Goal: Task Accomplishment & Management: Complete application form

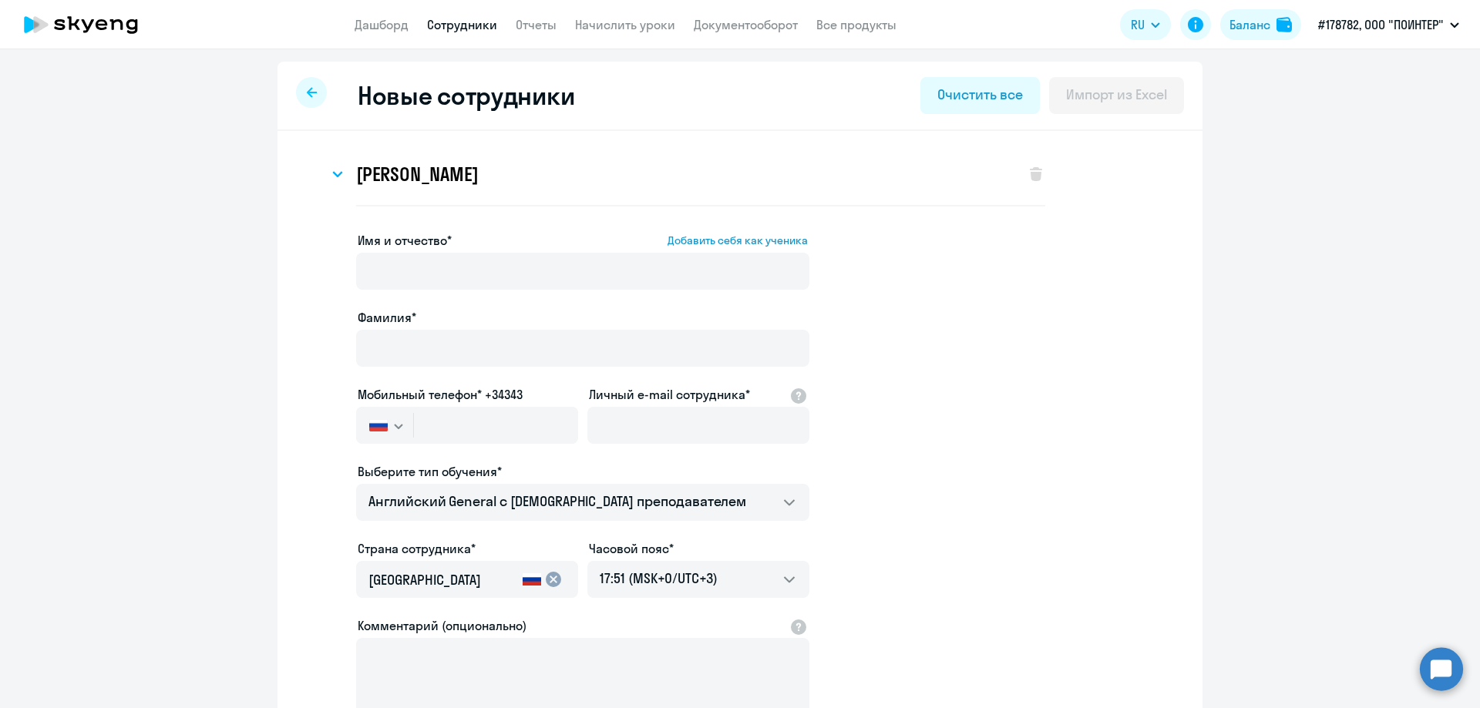
select select "english_adult_not_native_speaker"
select select "3"
select select "english_adult_not_native_speaker"
select select "3"
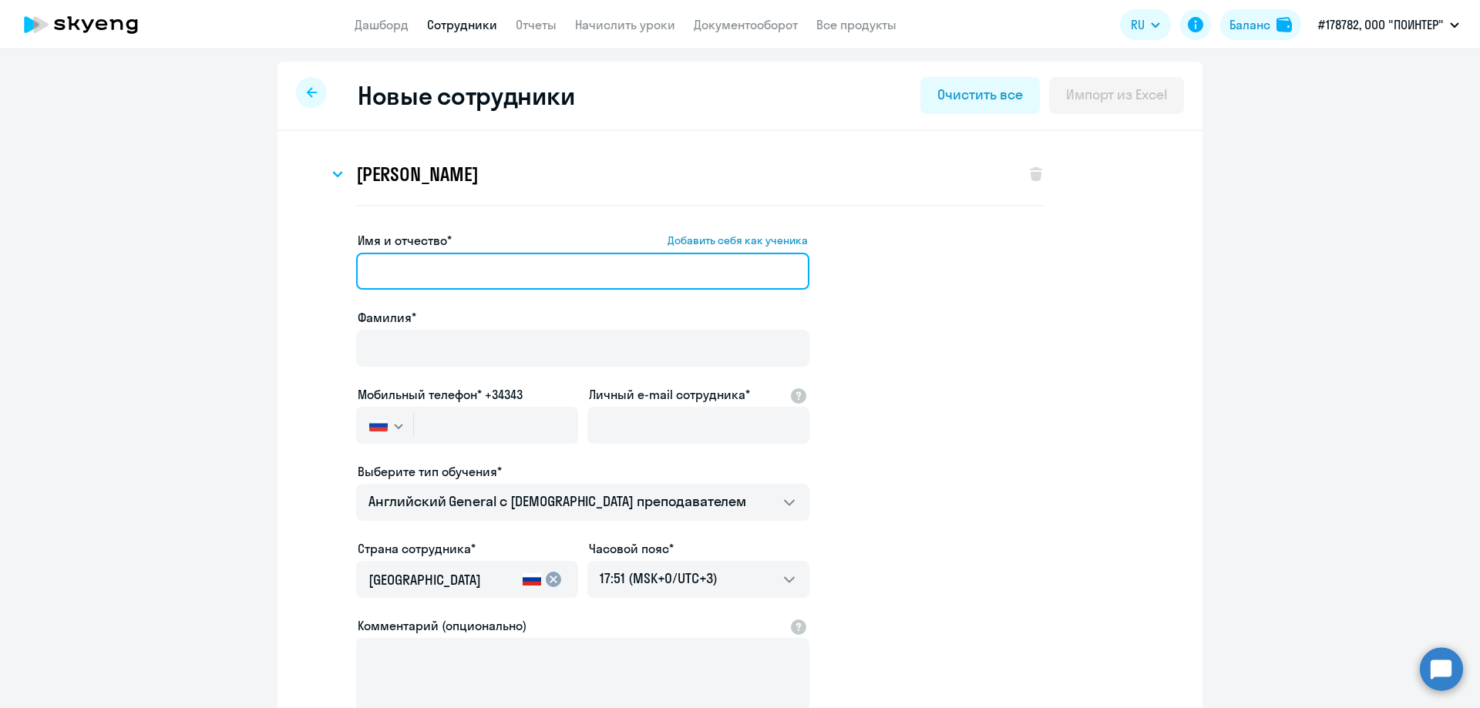
click at [503, 275] on input "Имя и отчество* Добавить себя как ученика" at bounding box center [582, 271] width 453 height 37
type input "[PERSON_NAME]"
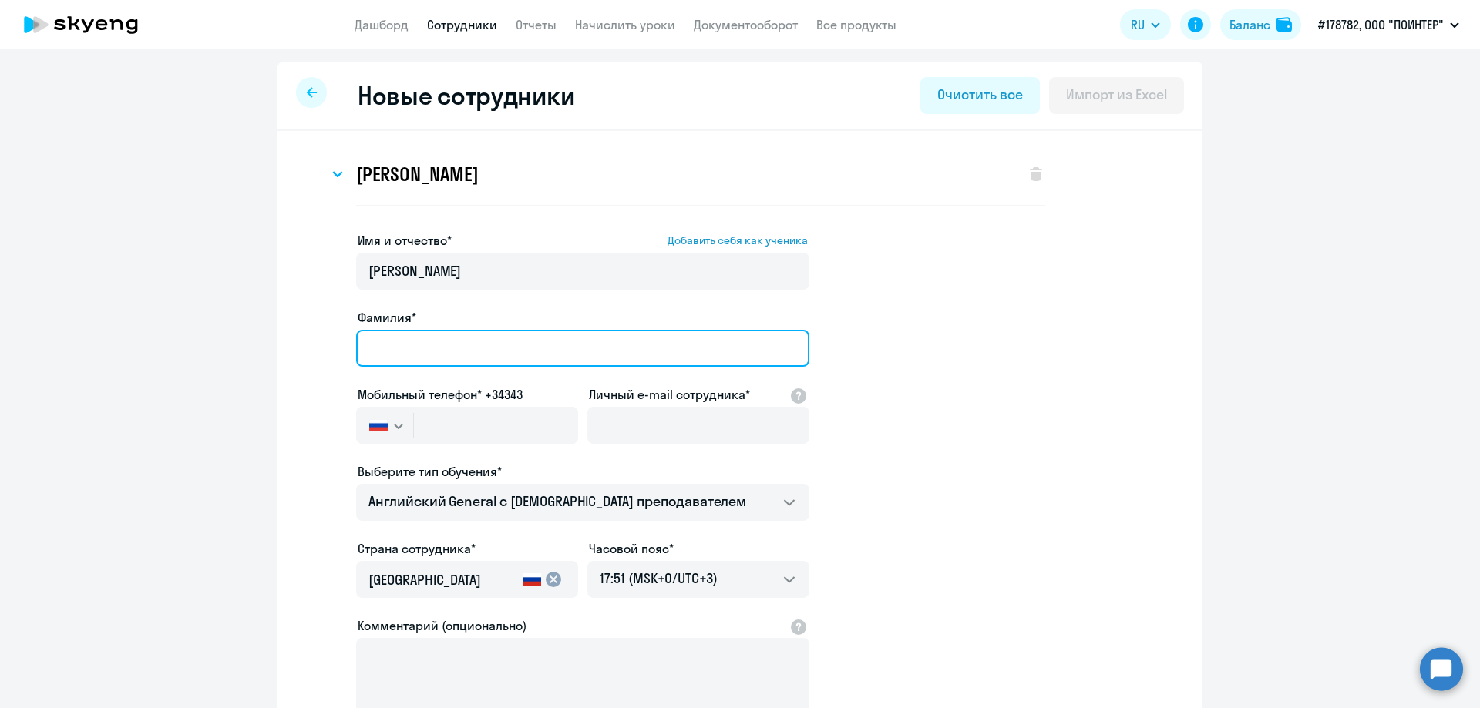
click at [402, 333] on input "Фамилия*" at bounding box center [582, 348] width 453 height 37
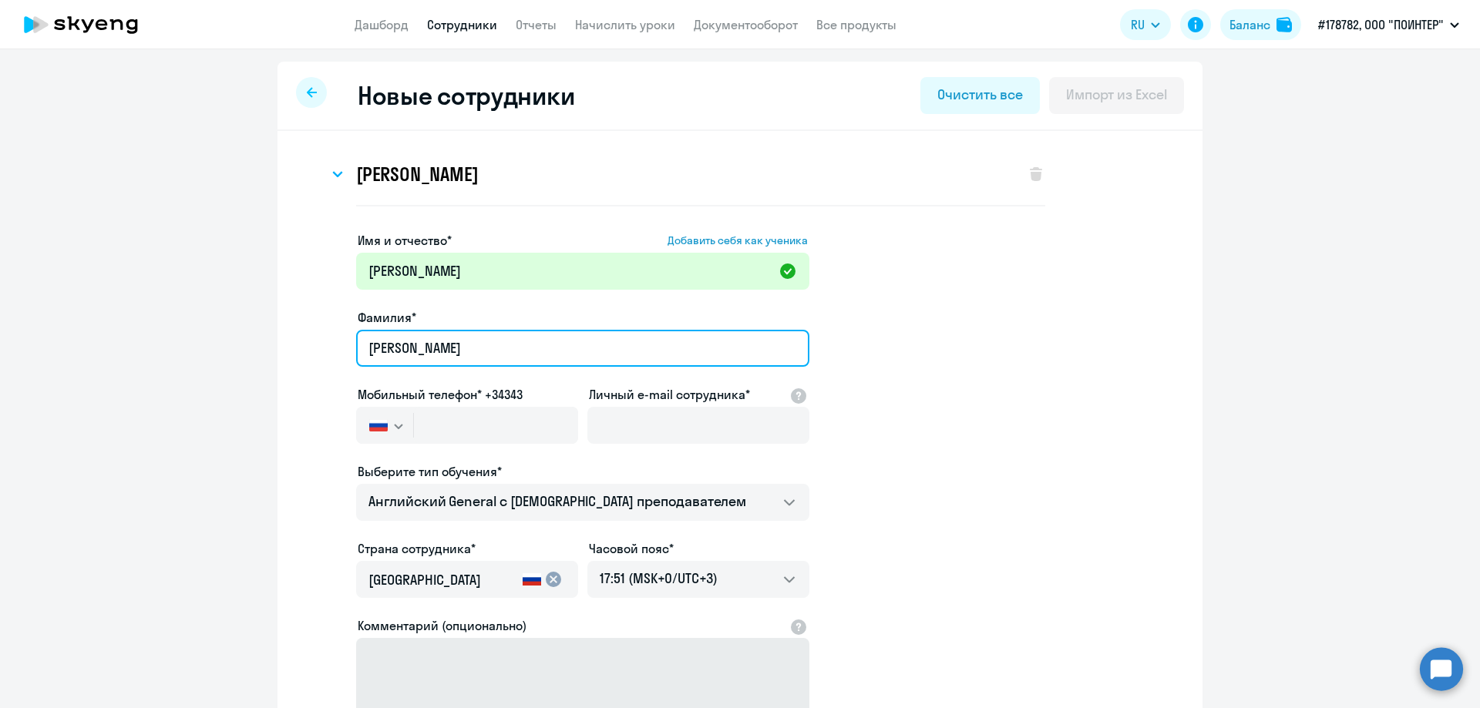
type input "[PERSON_NAME]"
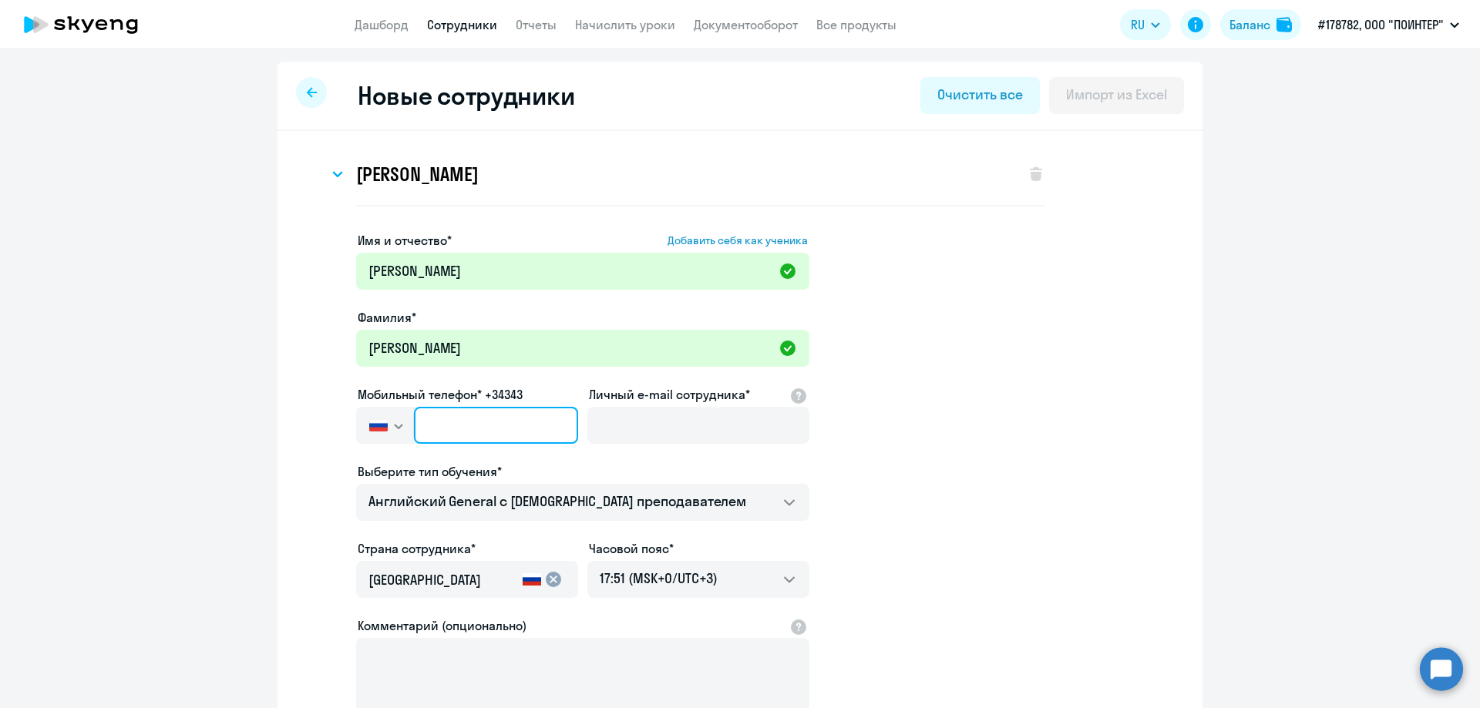
click at [416, 426] on input "text" at bounding box center [496, 425] width 164 height 37
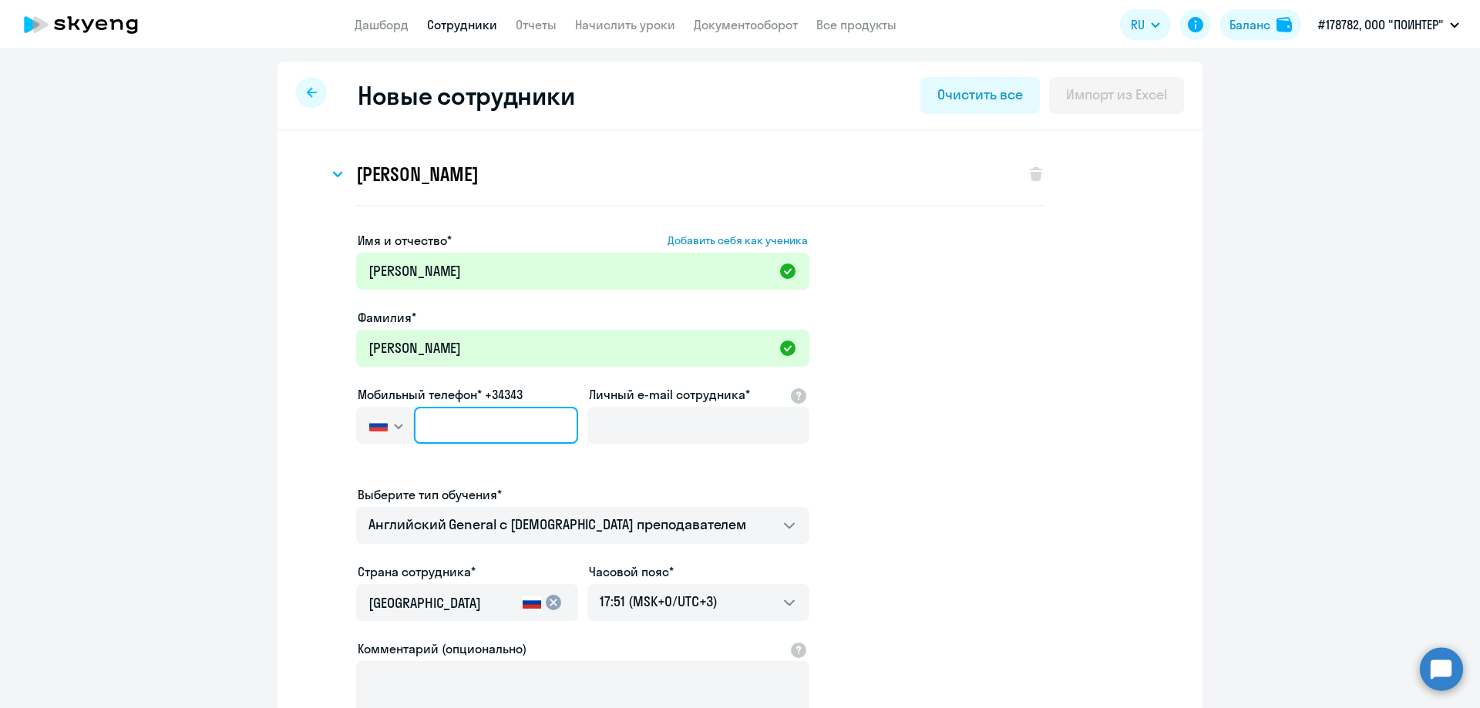
paste input "[PHONE_NUMBER]"
type input "[PHONE_NUMBER]"
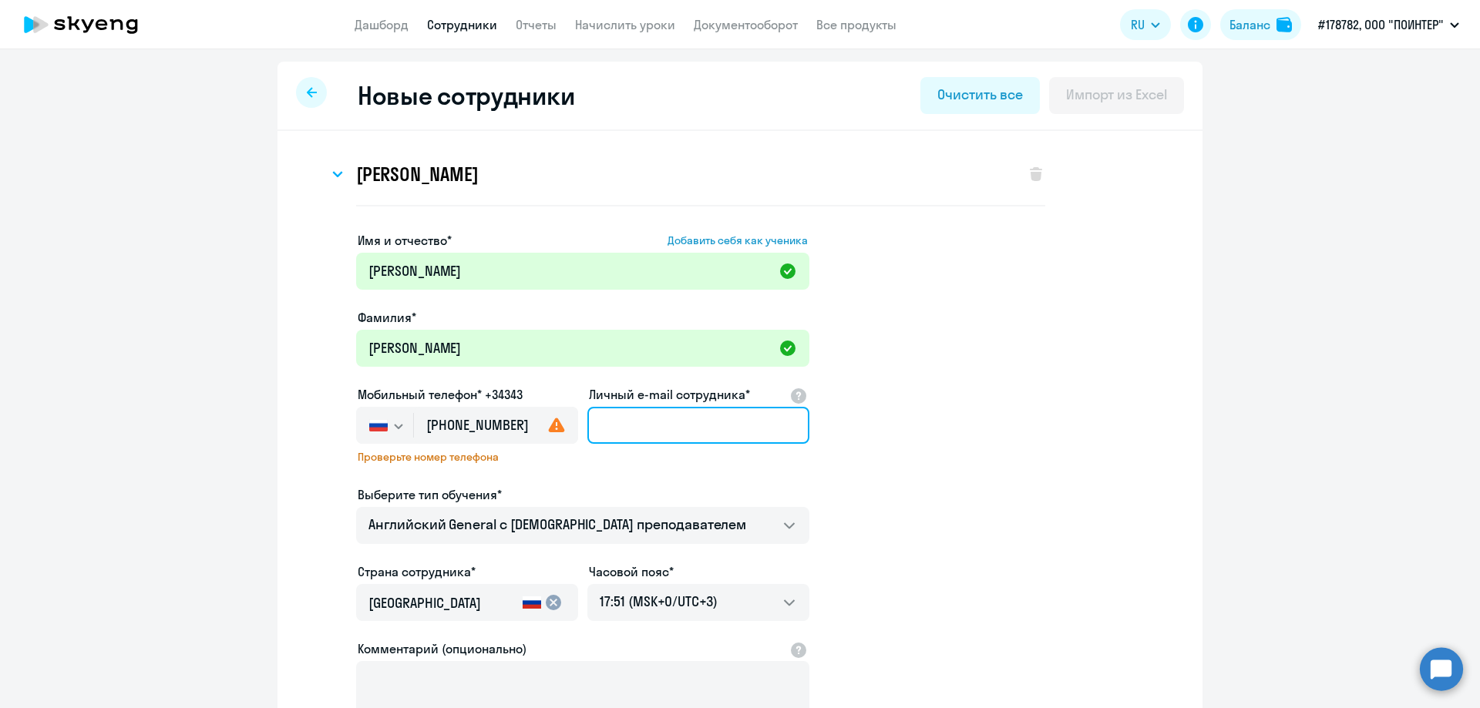
click at [630, 422] on input "Личный e-mail сотрудника*" at bounding box center [698, 425] width 222 height 37
paste input "[EMAIL_ADDRESS][DOMAIN_NAME]"
type input "[EMAIL_ADDRESS][DOMAIN_NAME]"
click at [550, 429] on icon at bounding box center [556, 425] width 19 height 19
click at [558, 429] on use at bounding box center [557, 425] width 16 height 15
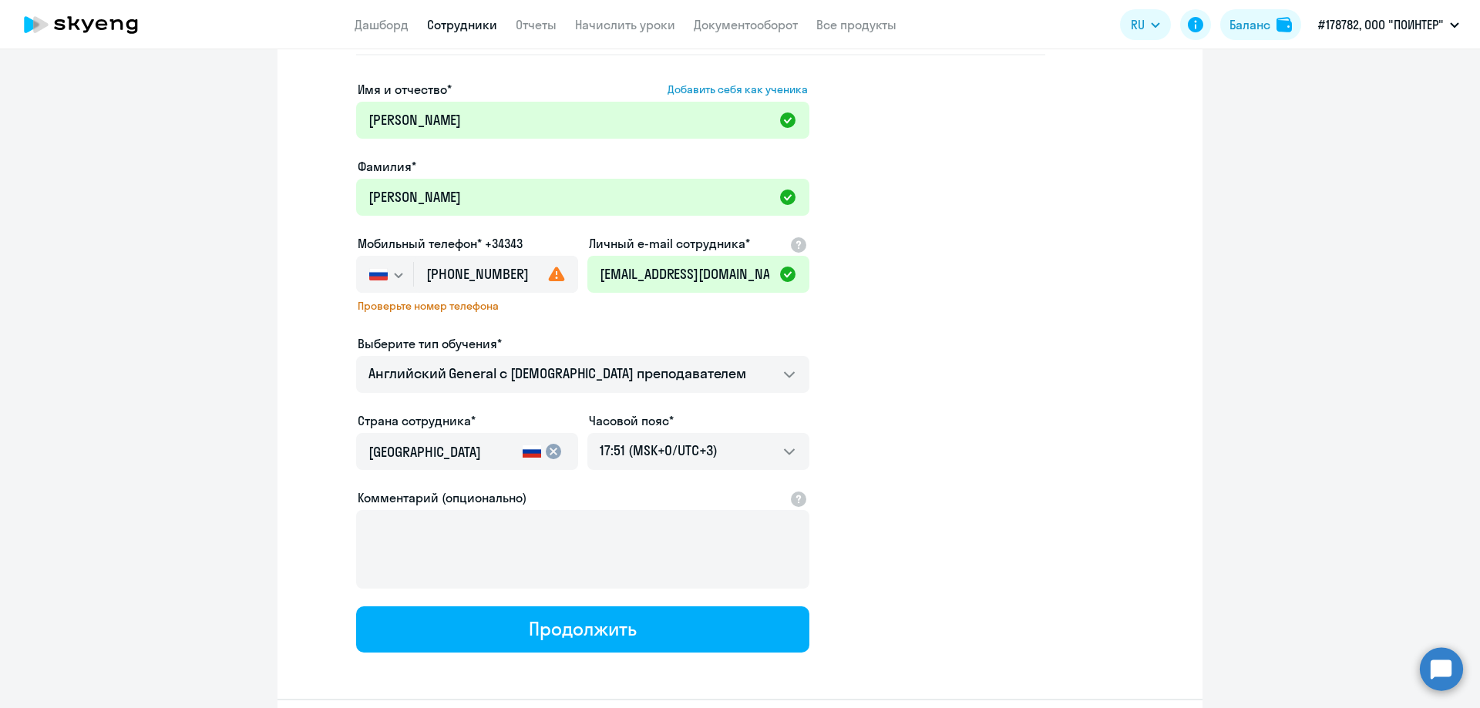
scroll to position [154, 0]
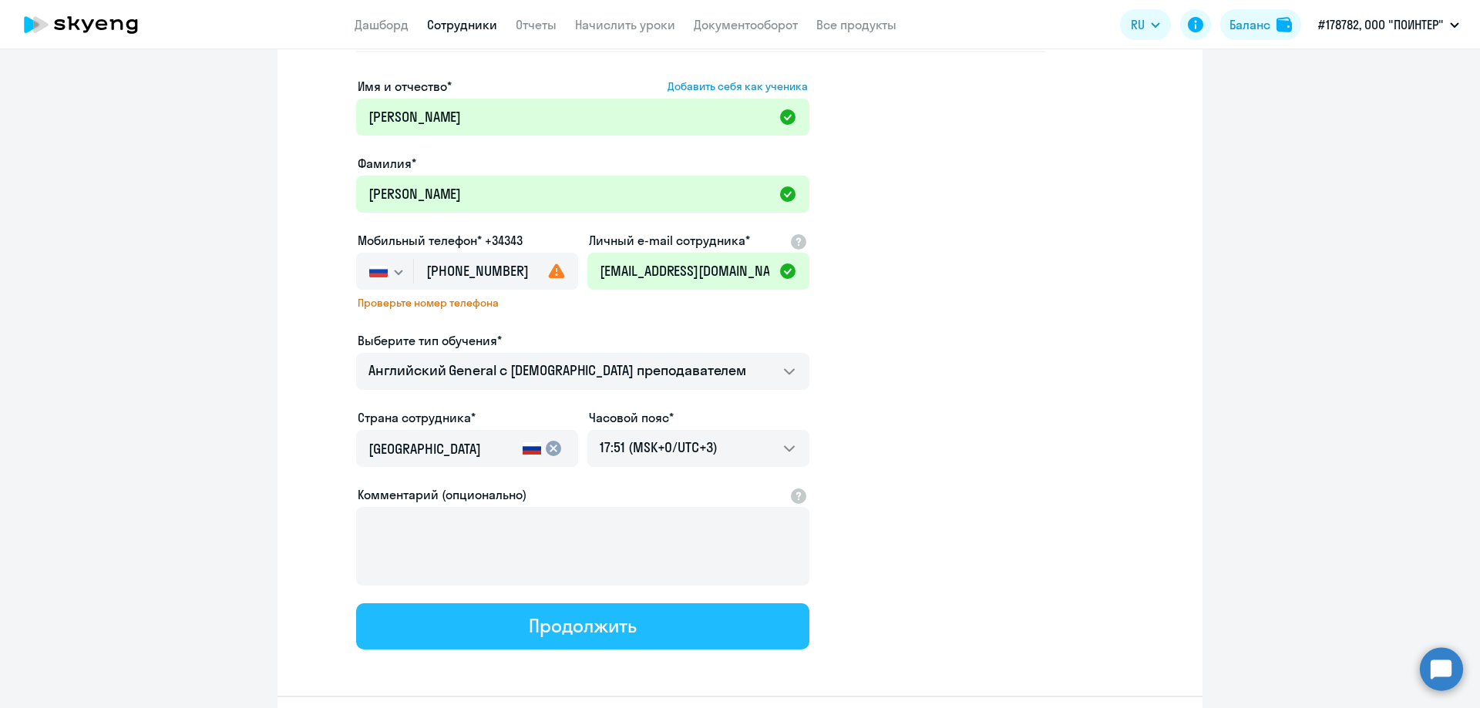
click at [535, 642] on button "Продолжить" at bounding box center [582, 627] width 453 height 46
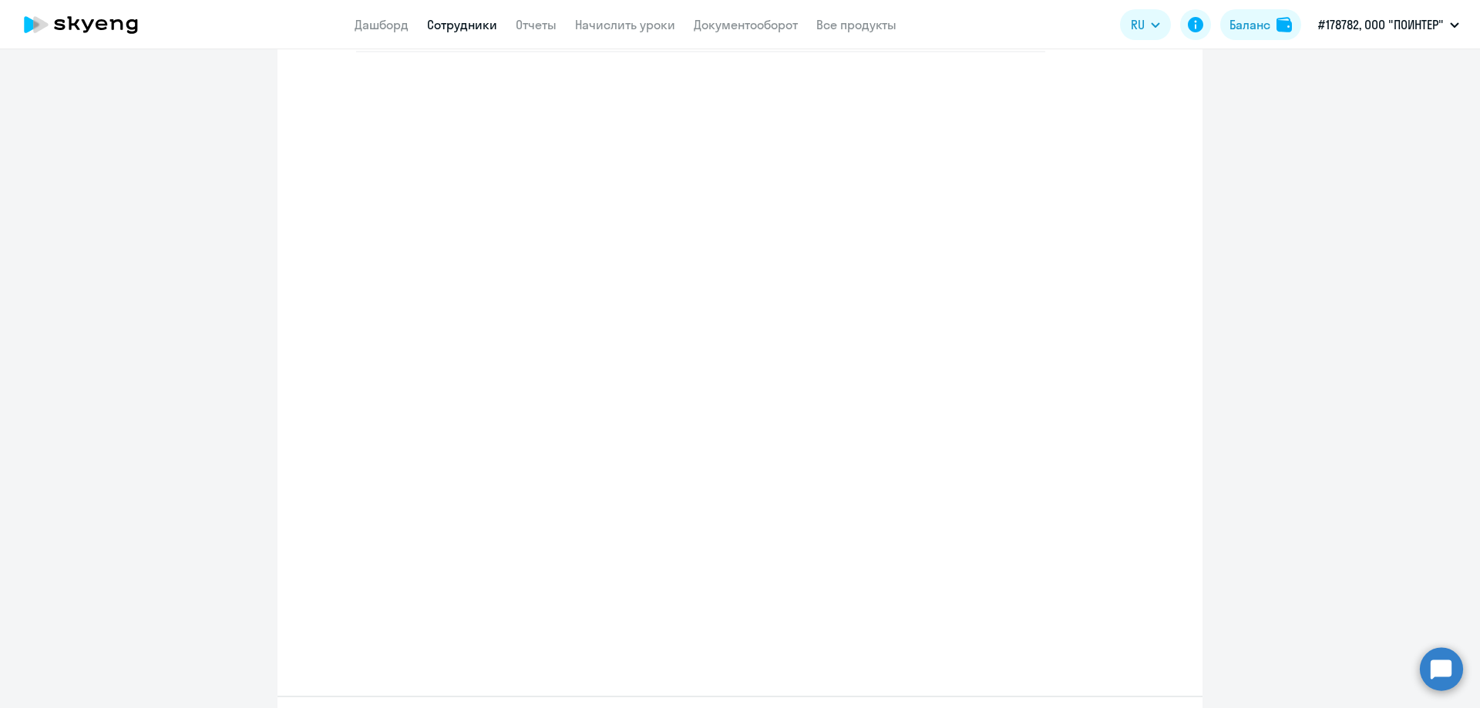
select select "english_adult_not_native_speaker"
select select "3"
select select "english_adult_not_native_speaker"
select select "3"
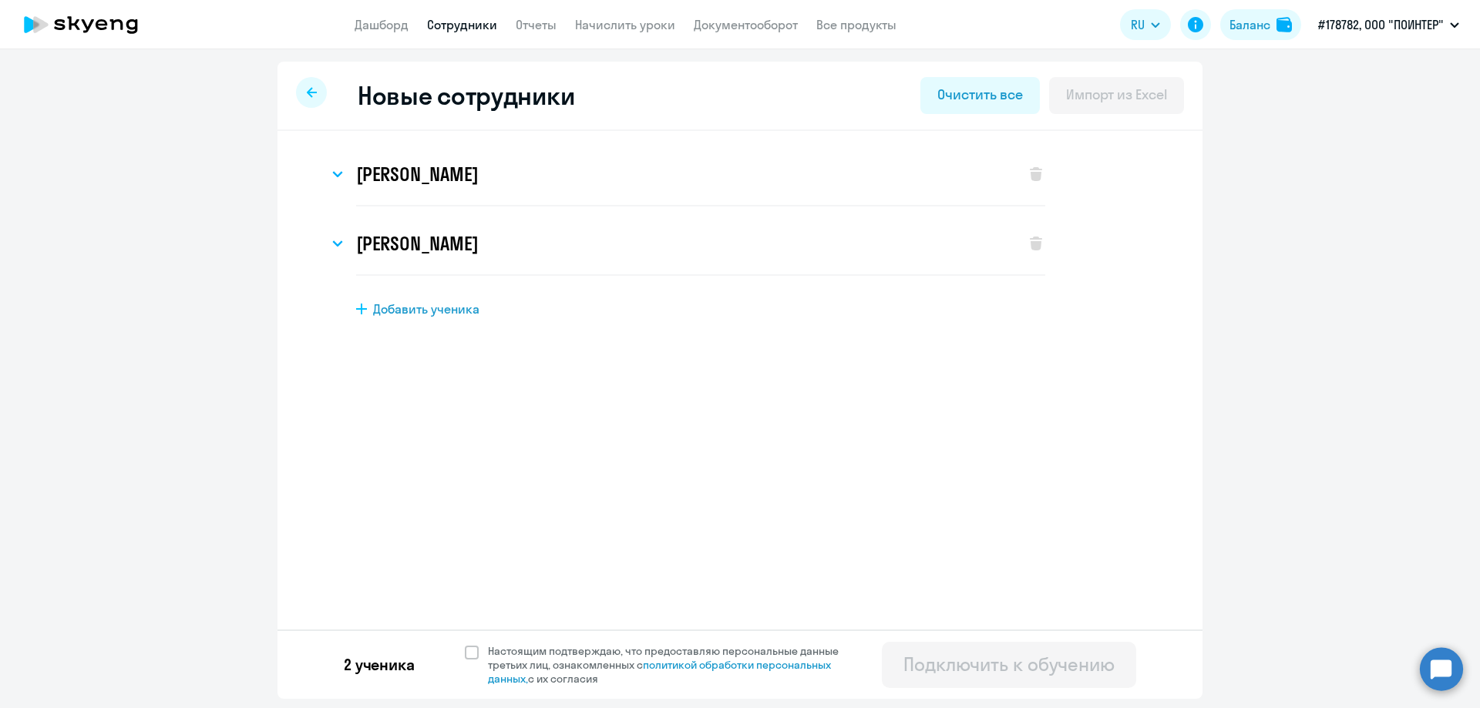
scroll to position [0, 0]
click at [472, 652] on span at bounding box center [472, 653] width 14 height 14
click at [465, 644] on input "Настоящим подтверждаю, что предоставляю персональные данные третьих лиц, ознако…" at bounding box center [464, 644] width 1 height 1
checkbox input "true"
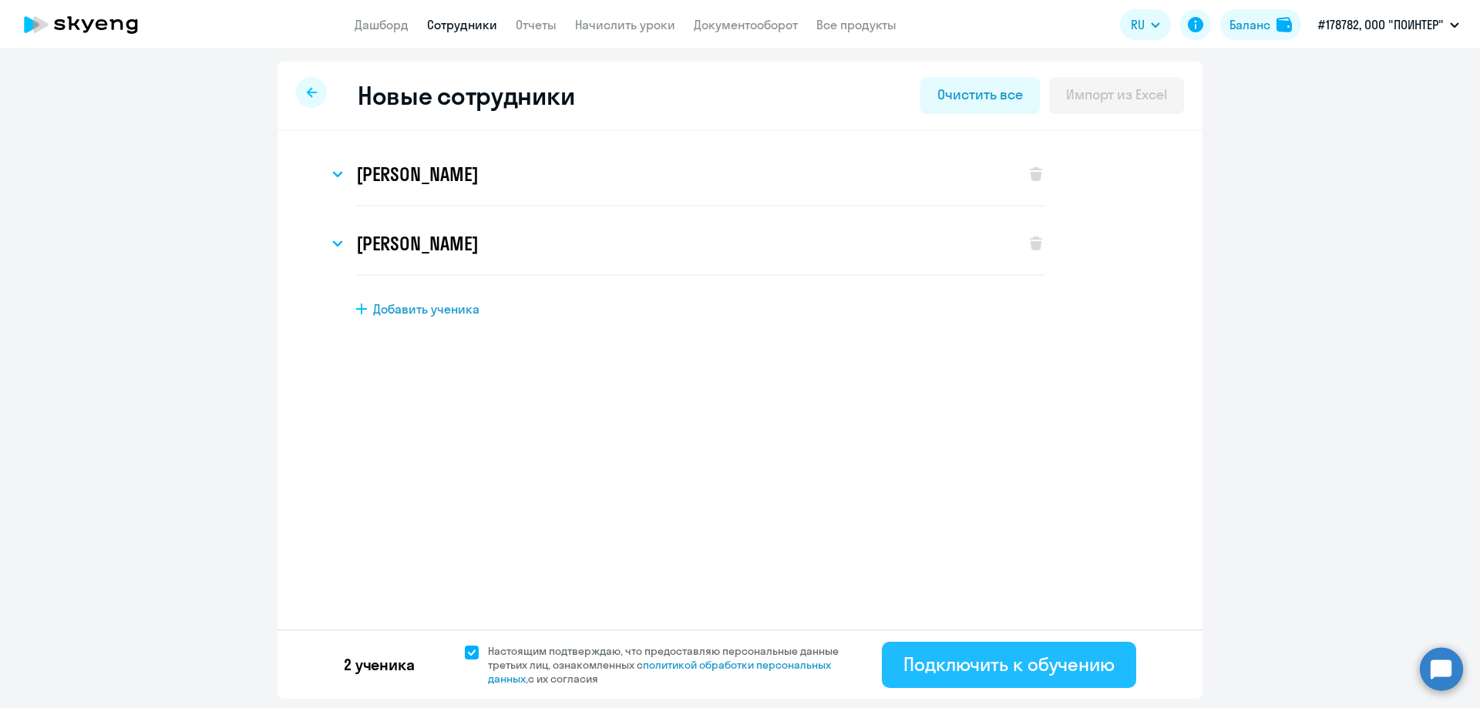
click at [986, 666] on div "Подключить к обучению" at bounding box center [1008, 664] width 211 height 25
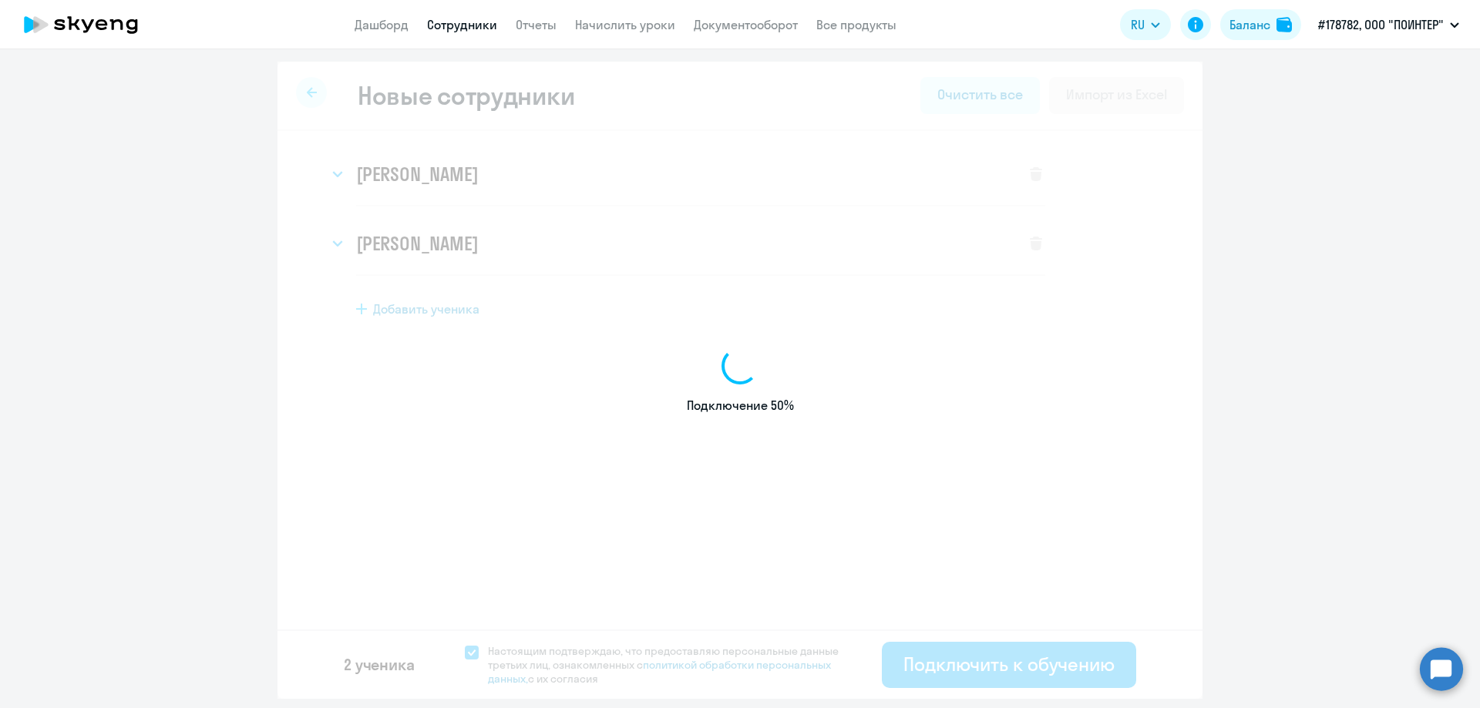
select select "english_adult_not_native_speaker"
select select "3"
select select "english_adult_not_native_speaker"
select select "3"
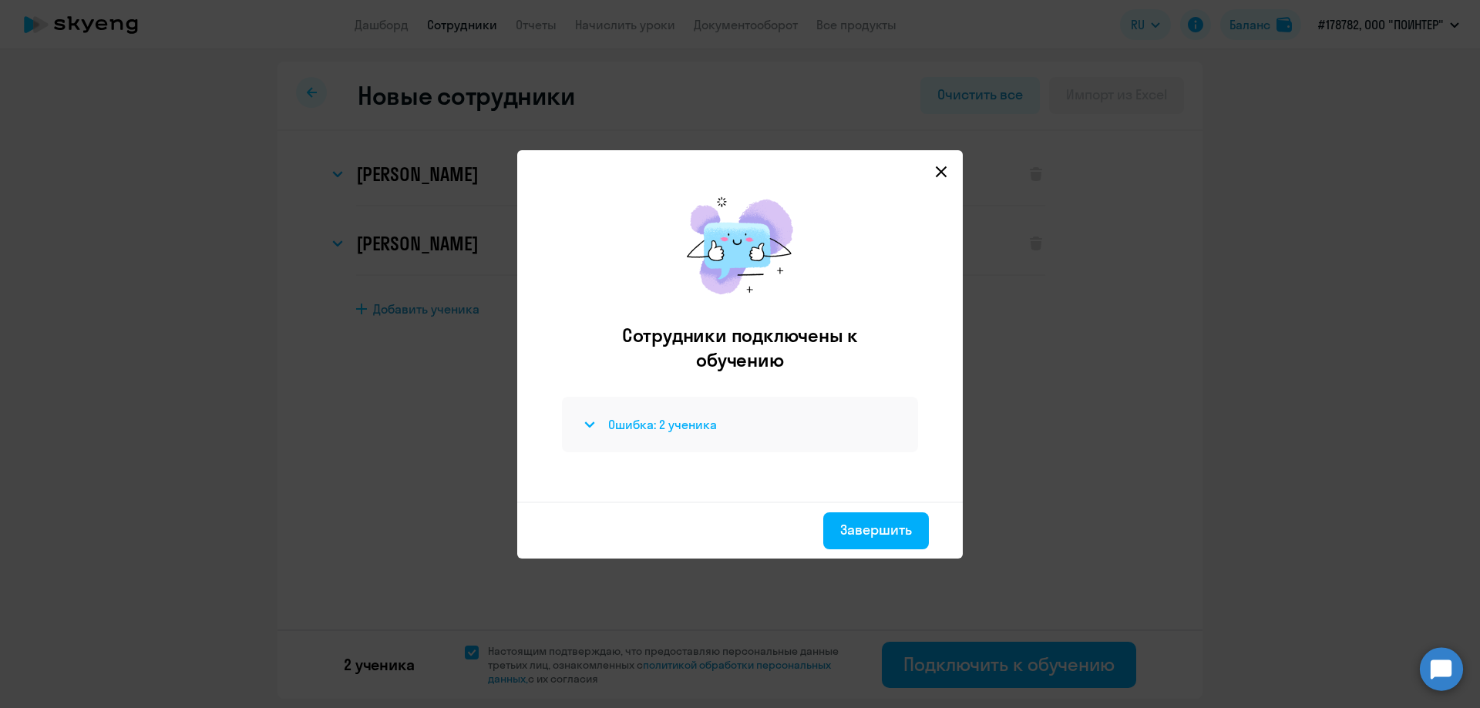
click at [583, 426] on svg-icon at bounding box center [589, 425] width 19 height 19
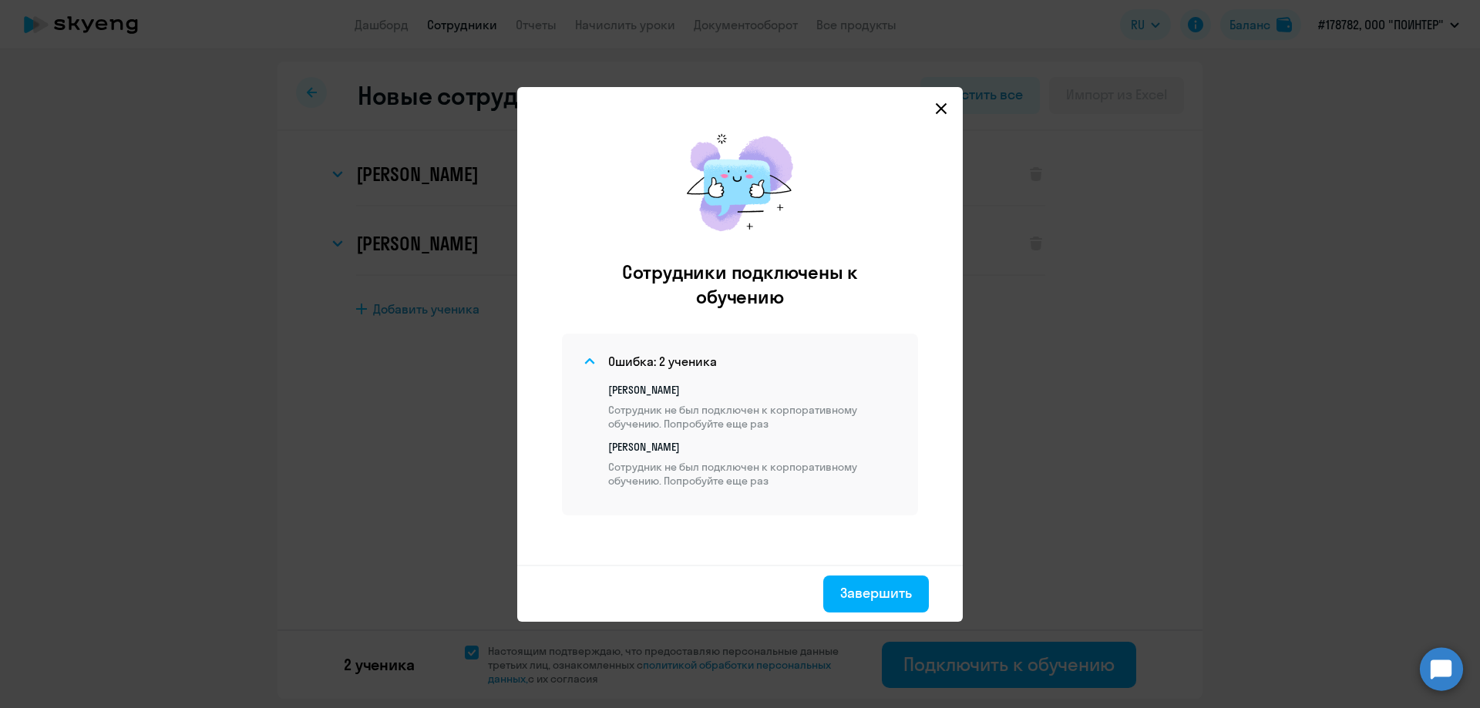
click at [1451, 676] on circle at bounding box center [1441, 669] width 43 height 43
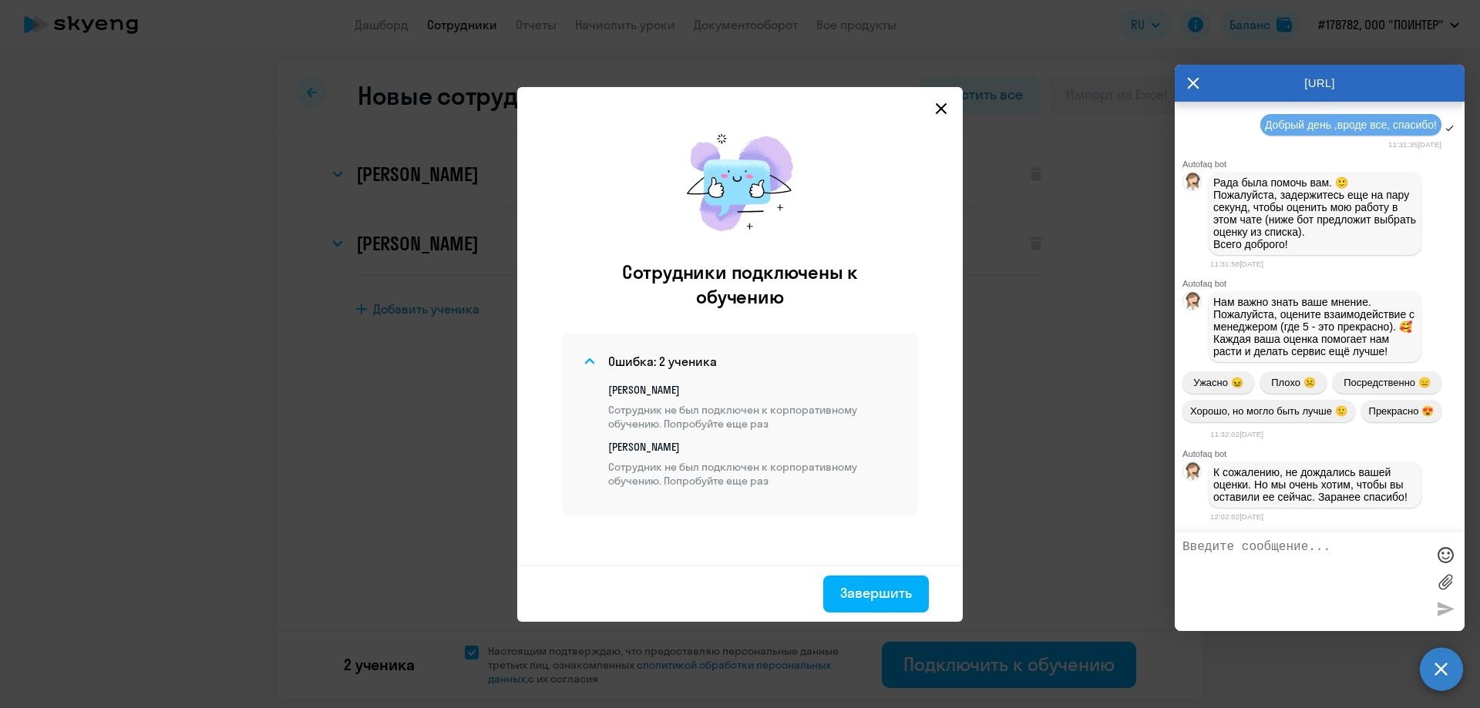
click at [1278, 570] on textarea at bounding box center [1305, 581] width 244 height 83
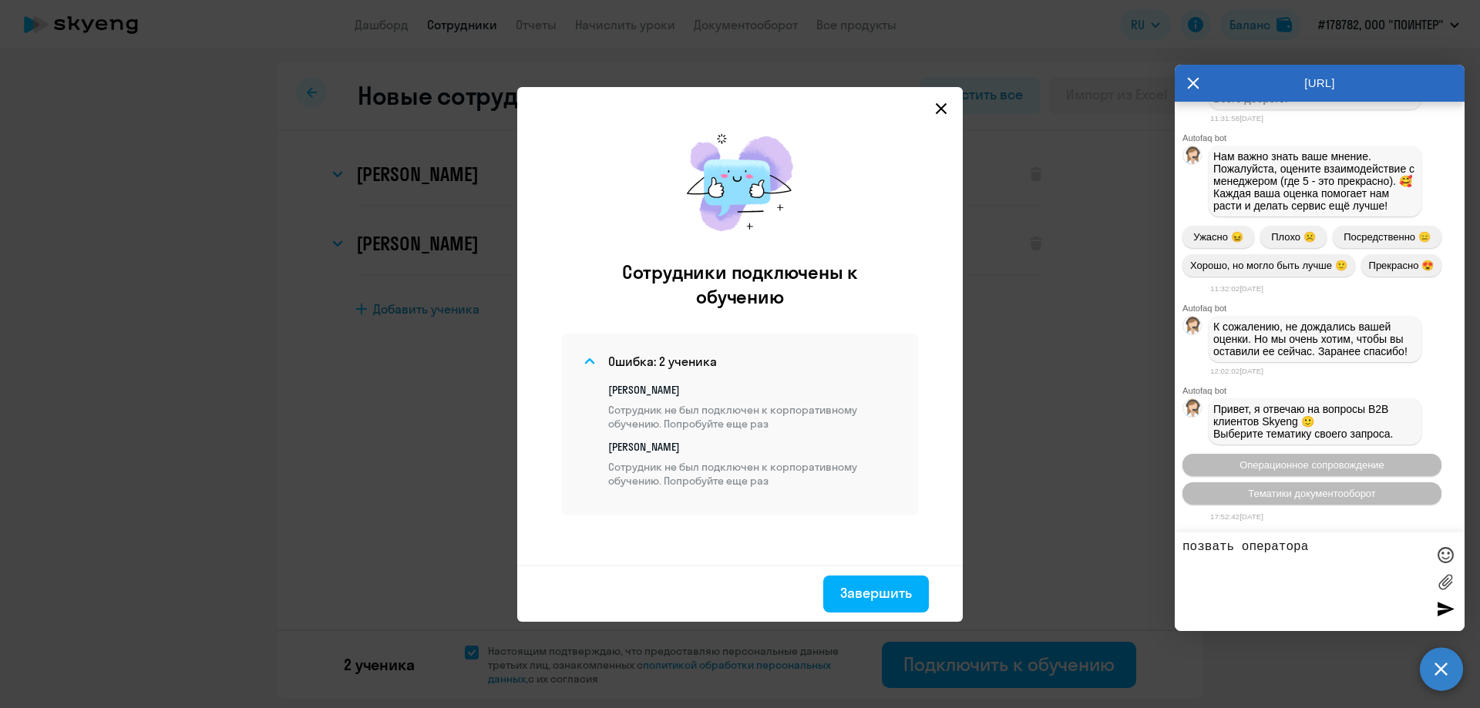
type textarea "позвать оператора"
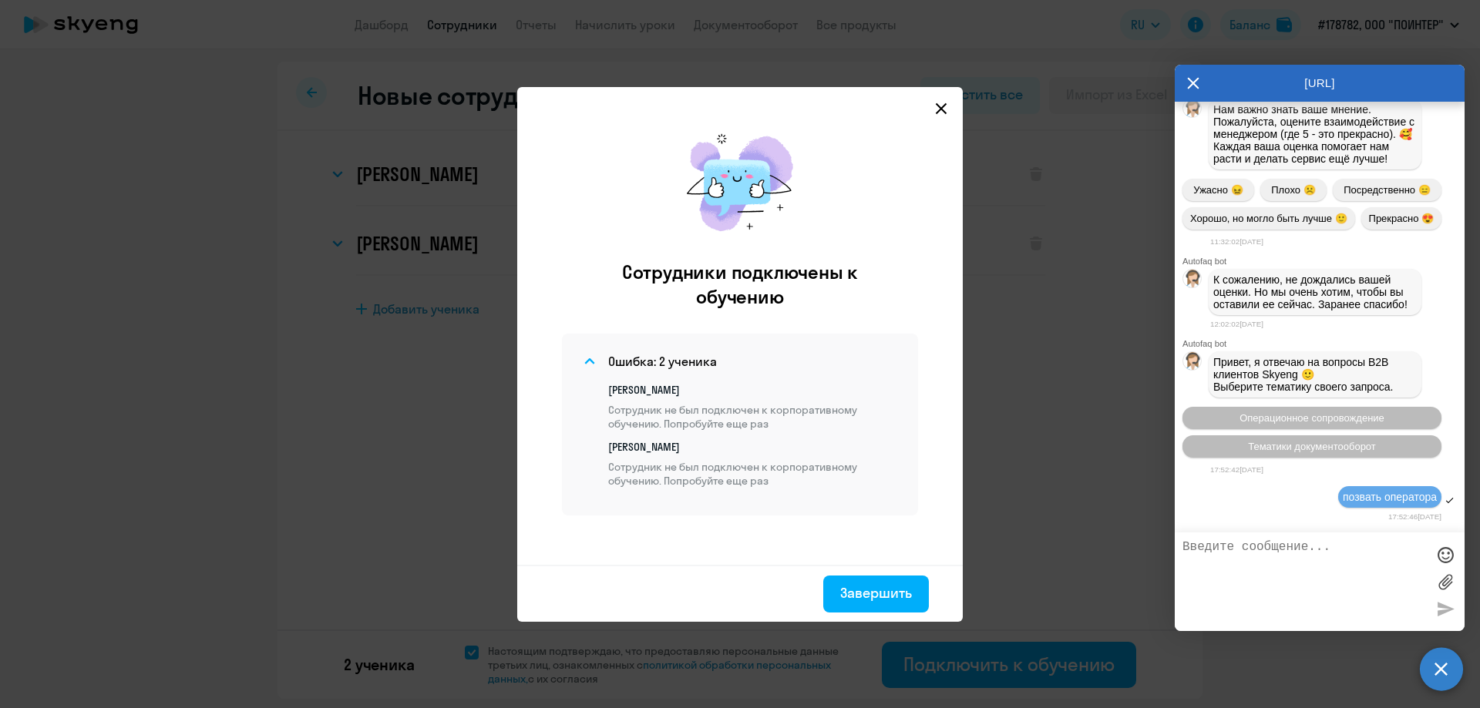
scroll to position [26602, 0]
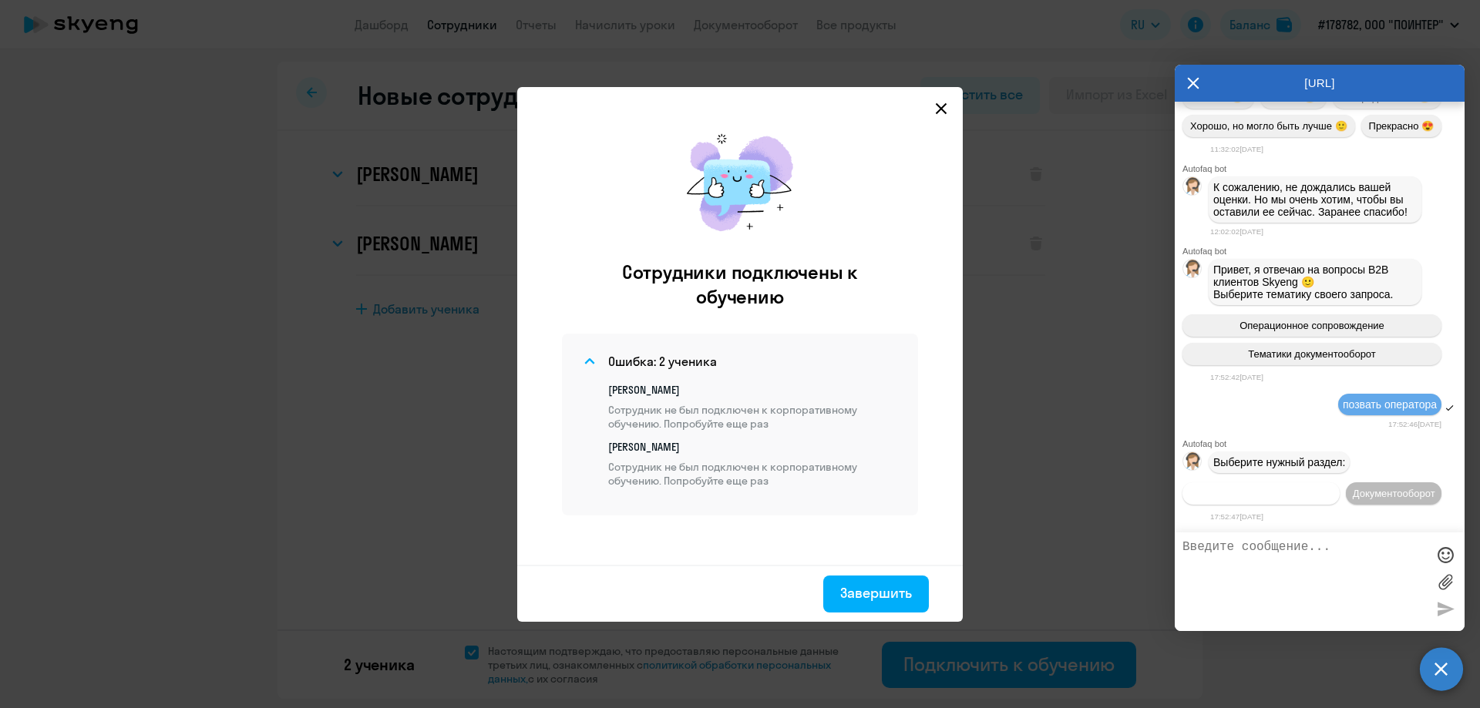
click at [1313, 483] on button "Операционное сопровождение" at bounding box center [1261, 494] width 157 height 22
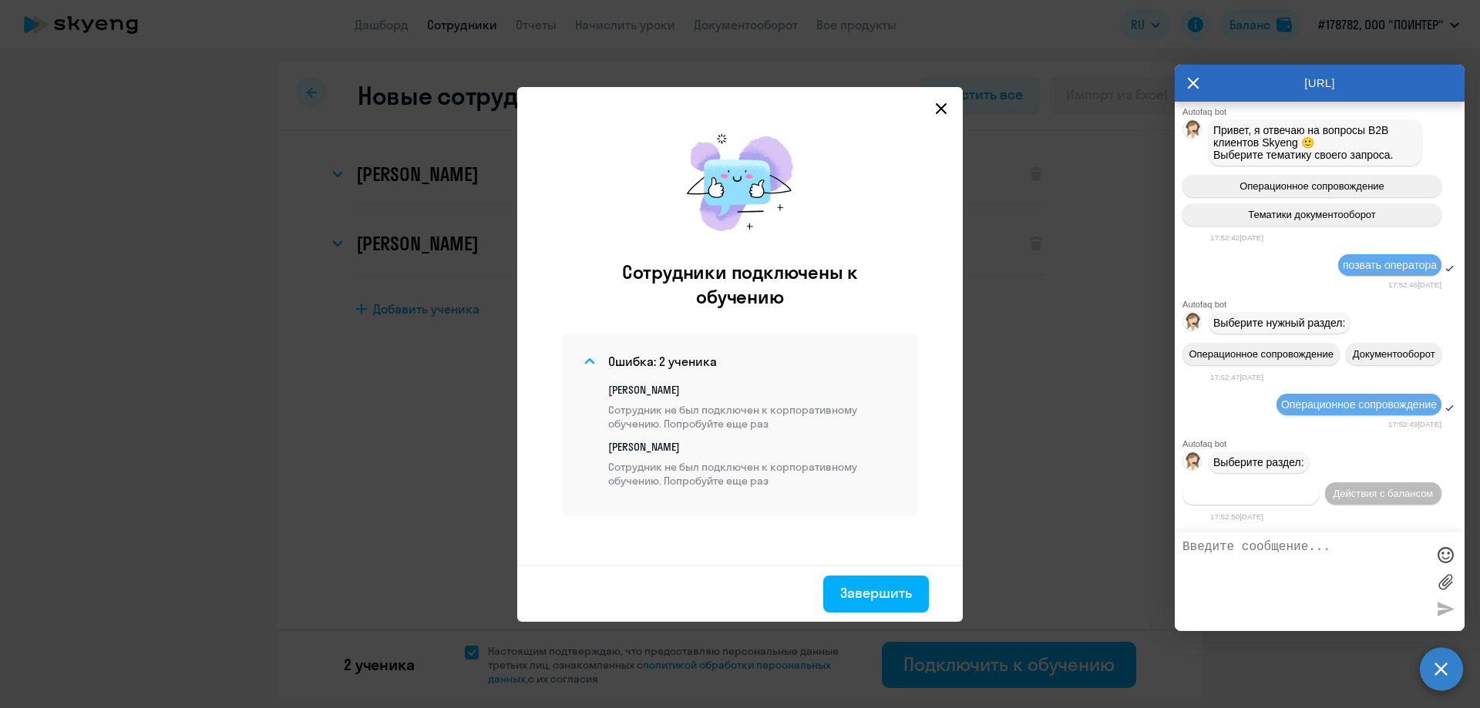
scroll to position [26771, 0]
click at [1310, 488] on span "Действия по сотрудникам" at bounding box center [1250, 494] width 119 height 12
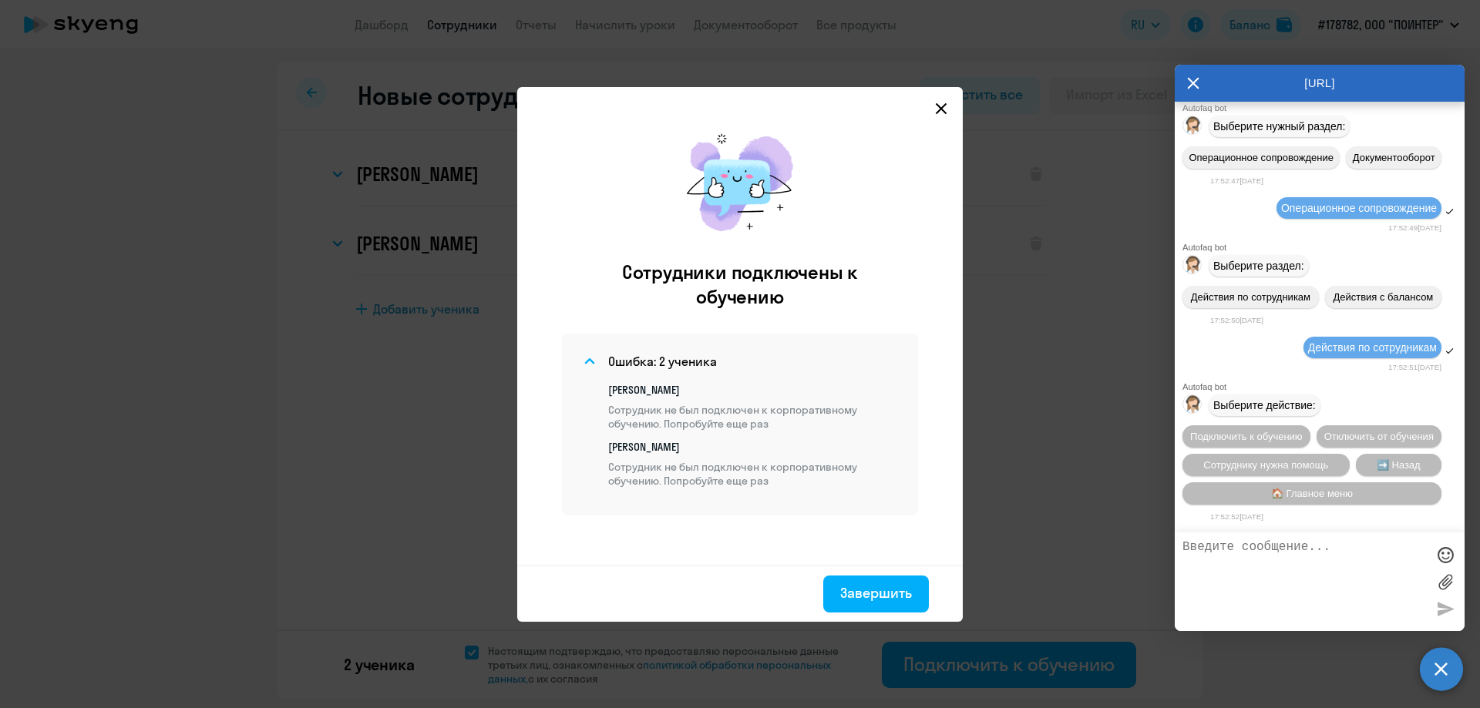
scroll to position [27000, 0]
click at [1241, 426] on button "Подключить к обучению" at bounding box center [1247, 437] width 128 height 22
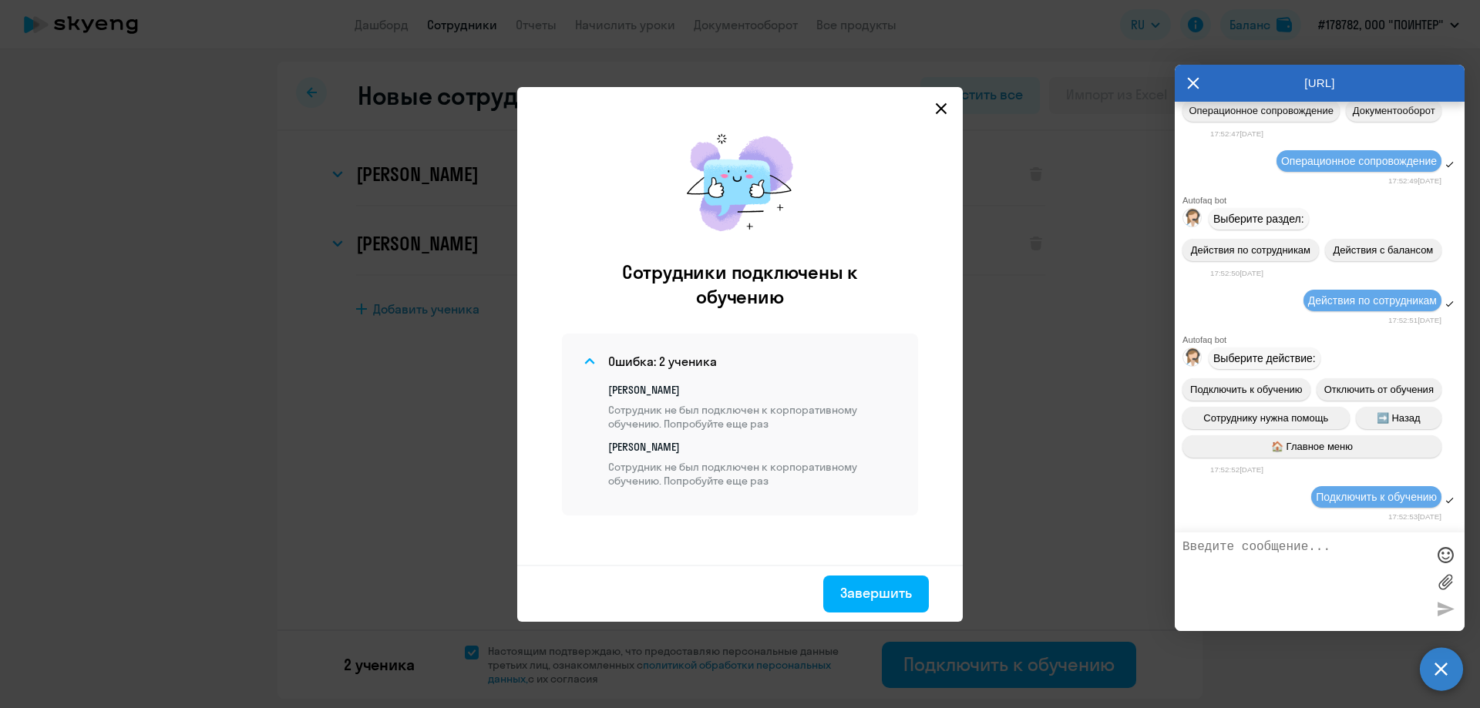
scroll to position [27199, 0]
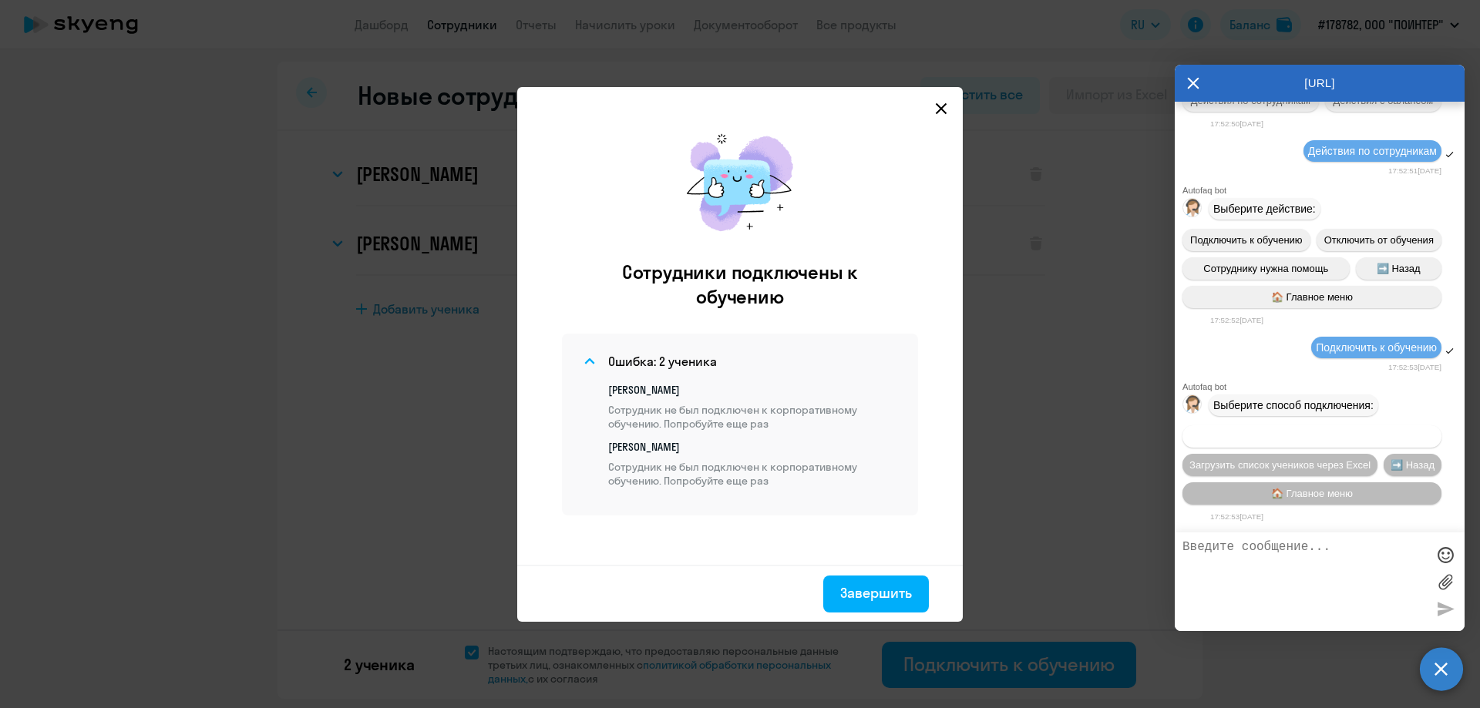
click at [1334, 436] on span "Добавить учеников вручную" at bounding box center [1312, 437] width 131 height 12
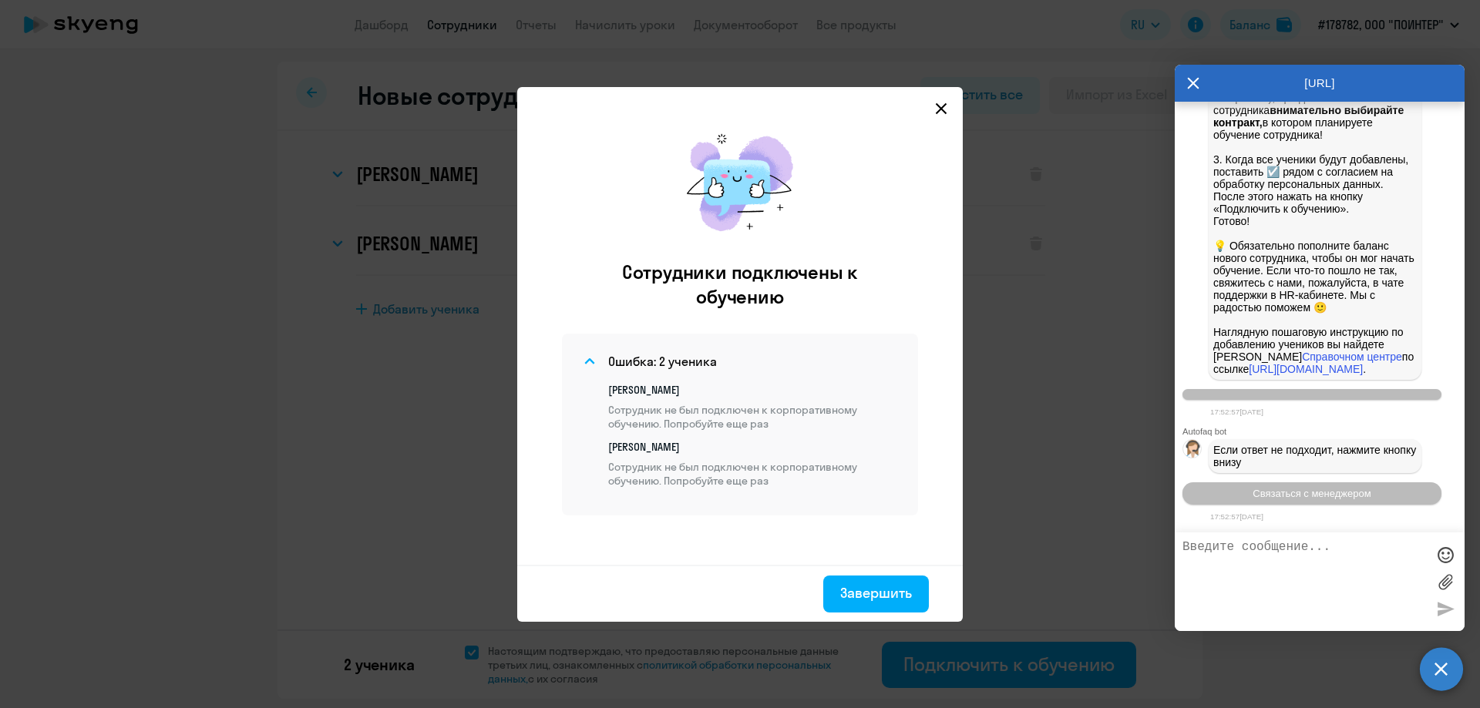
scroll to position [27965, 0]
click at [1265, 495] on span "Связаться с менеджером" at bounding box center [1312, 494] width 118 height 12
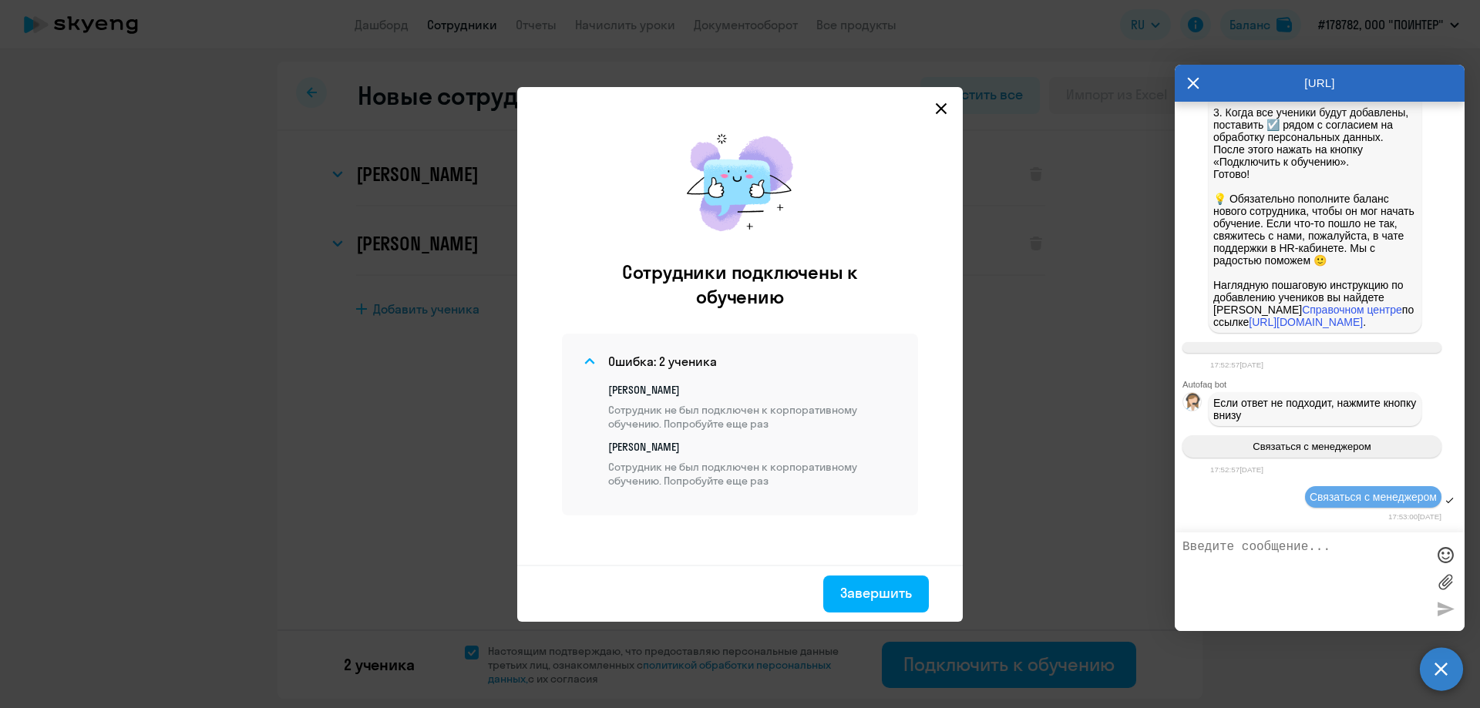
click at [1274, 547] on textarea at bounding box center [1305, 581] width 244 height 83
type textarea "Добрый день! Не добавляются сотрудники - пишет ошибку"
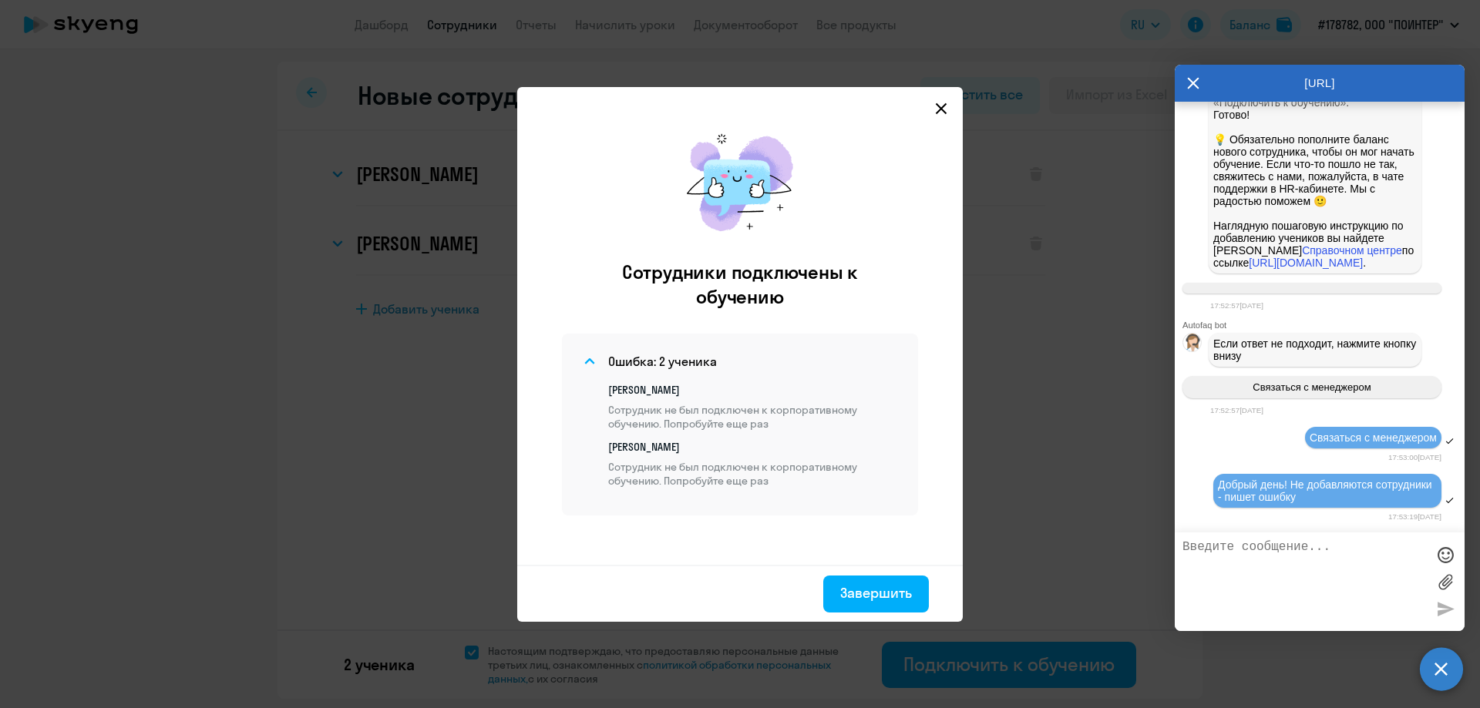
scroll to position [28072, 0]
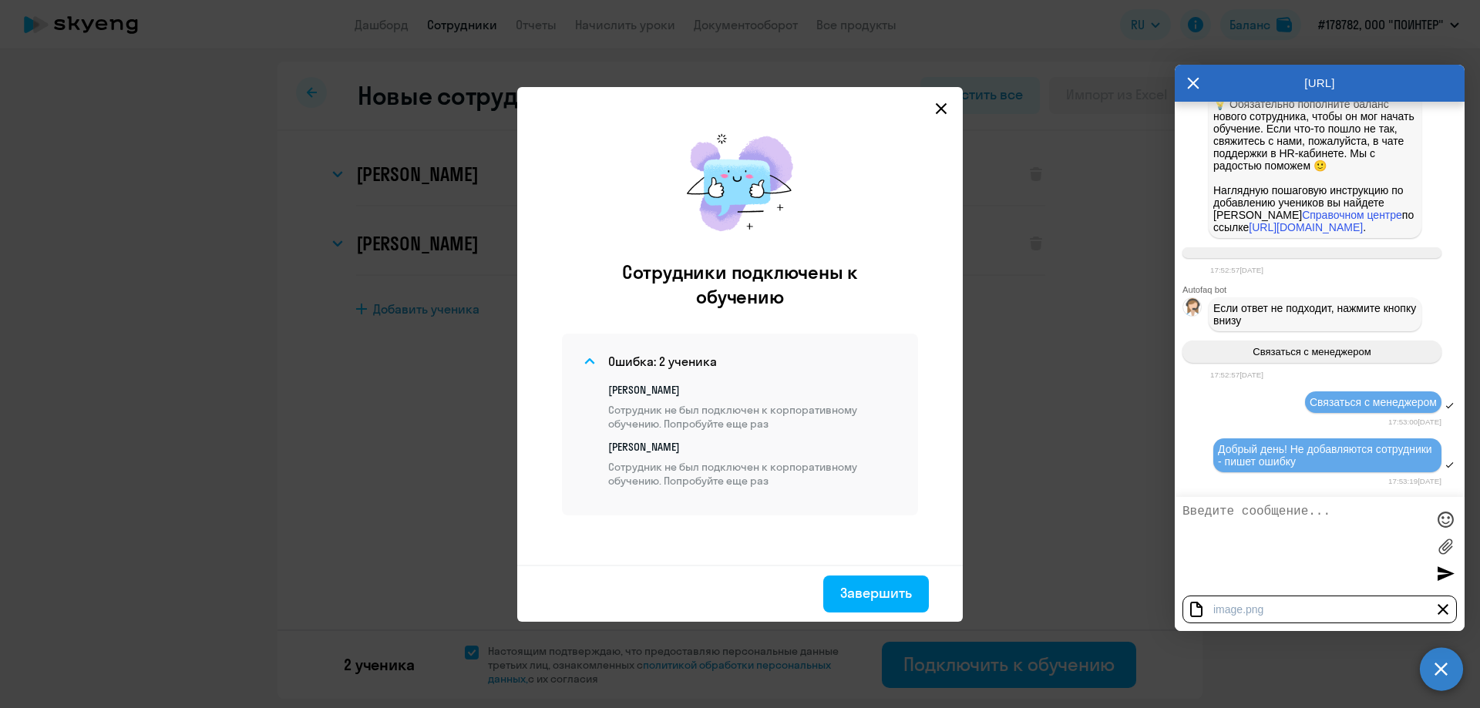
click at [1449, 580] on div at bounding box center [1445, 573] width 23 height 23
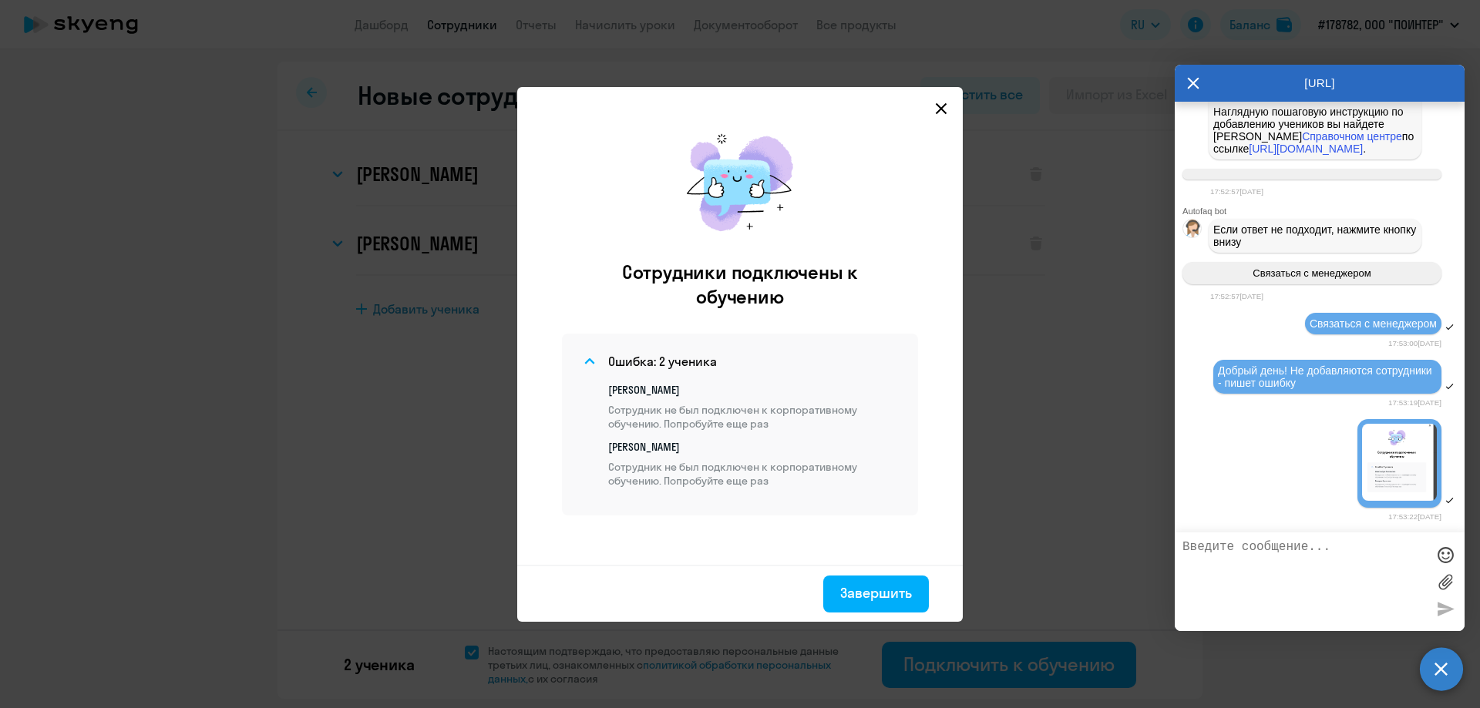
scroll to position [28185, 0]
click at [1435, 456] on div at bounding box center [1320, 464] width 290 height 93
click at [1410, 456] on img at bounding box center [1399, 462] width 75 height 77
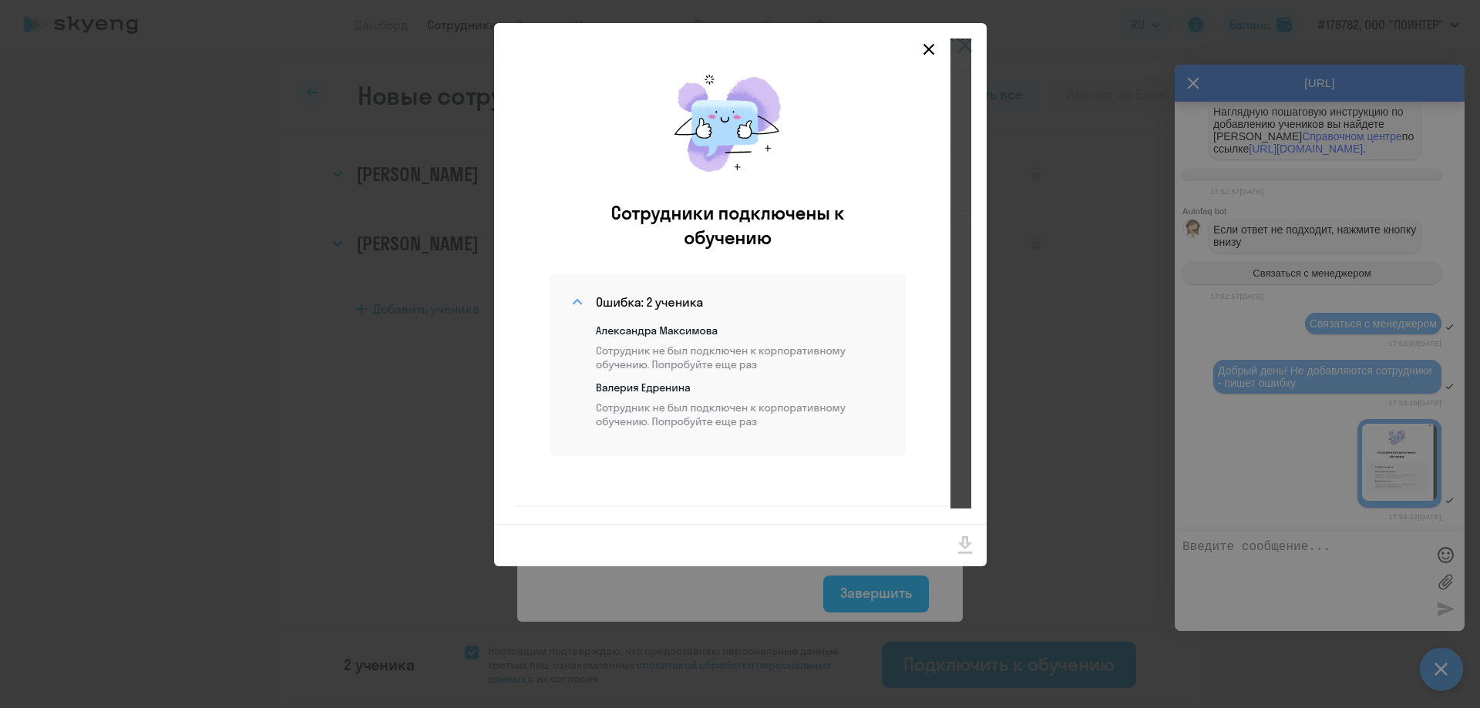
click at [920, 49] on img at bounding box center [744, 274] width 456 height 470
click at [924, 47] on img at bounding box center [744, 274] width 456 height 470
click at [933, 49] on img at bounding box center [744, 274] width 456 height 470
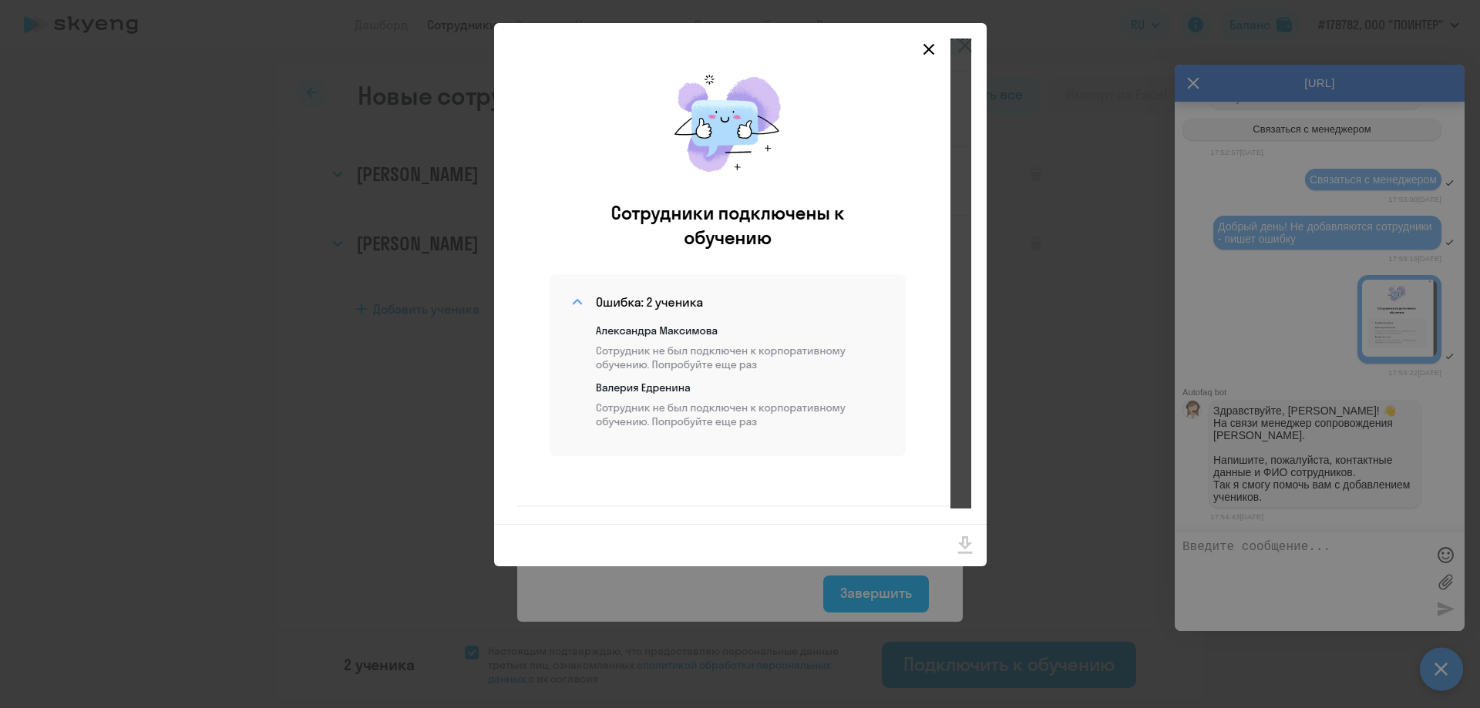
click at [934, 40] on img at bounding box center [744, 274] width 456 height 470
click at [930, 47] on img at bounding box center [744, 274] width 456 height 470
click at [964, 46] on icon "Close" at bounding box center [964, 46] width 15 height 15
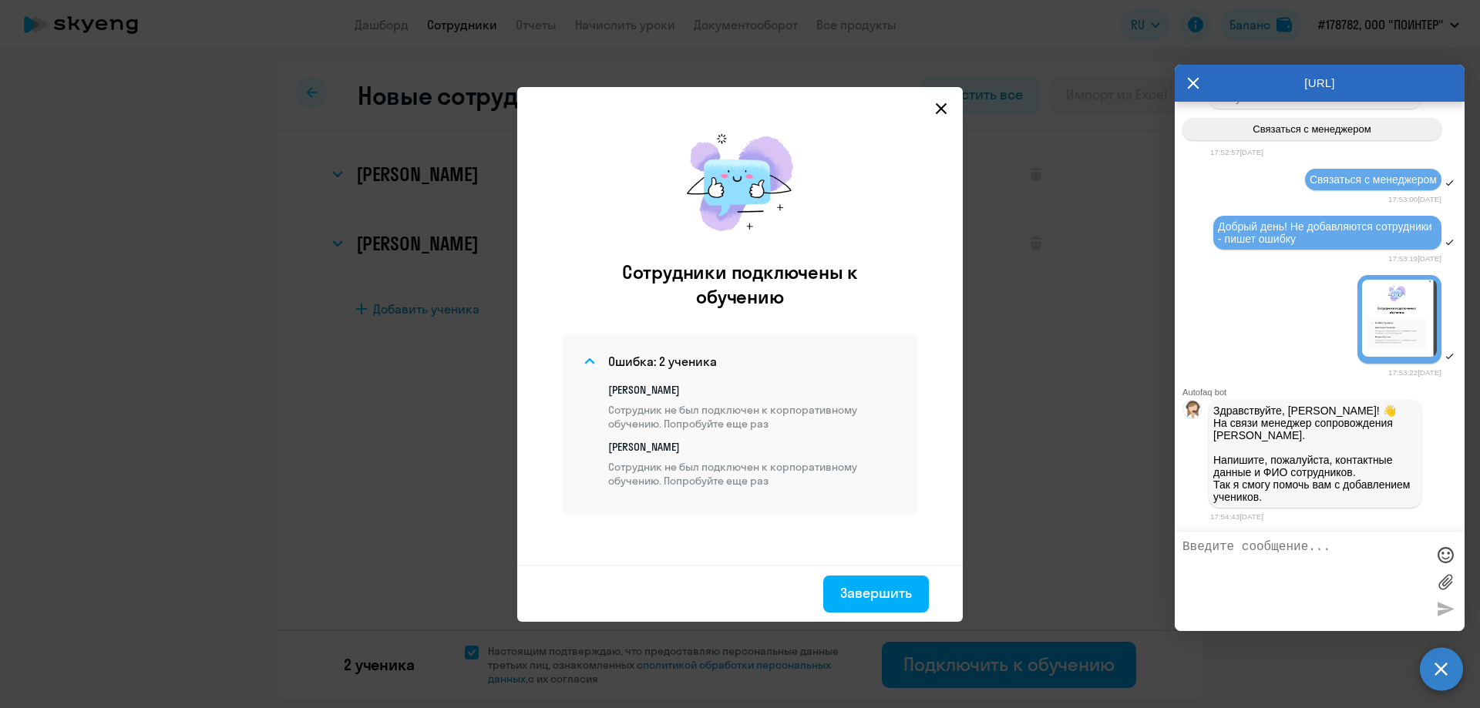
click at [947, 114] on svg-icon at bounding box center [941, 108] width 19 height 19
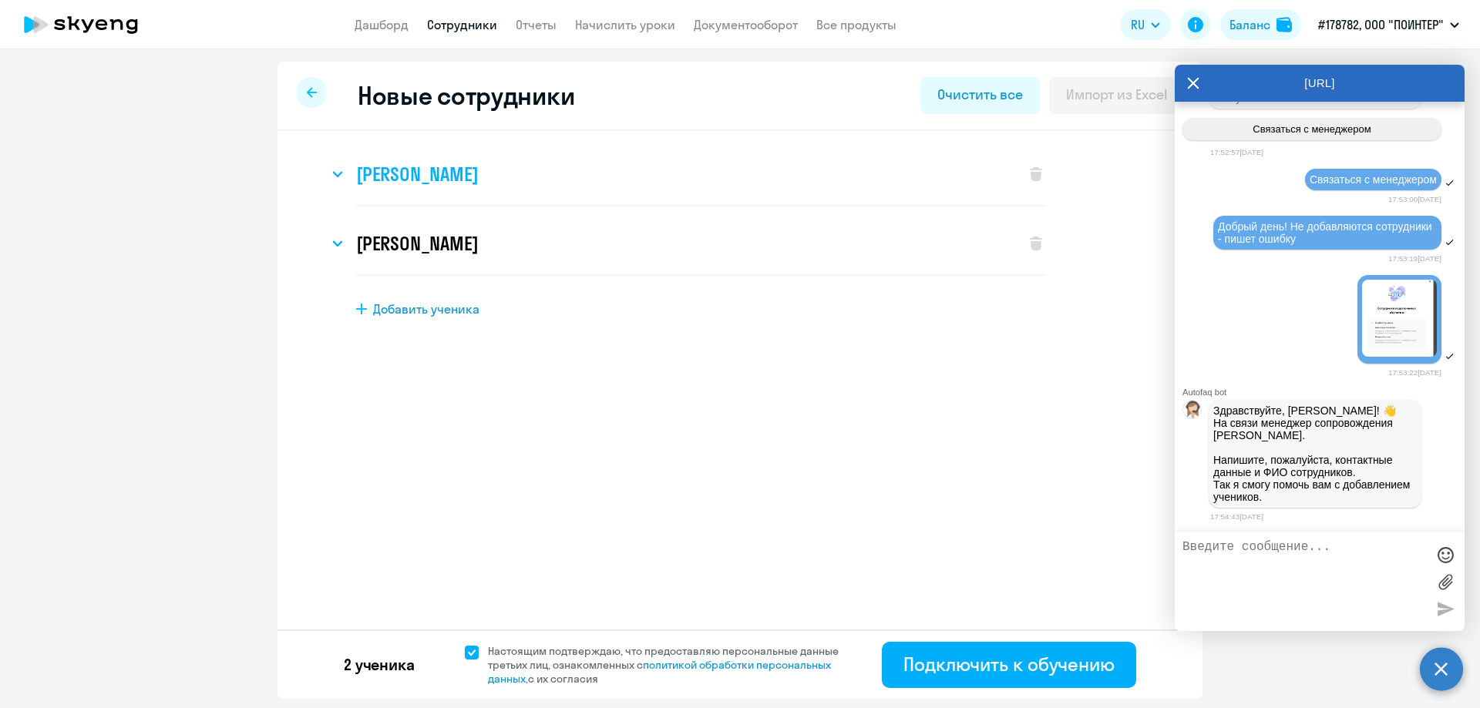
click at [341, 177] on svg-icon at bounding box center [337, 174] width 19 height 19
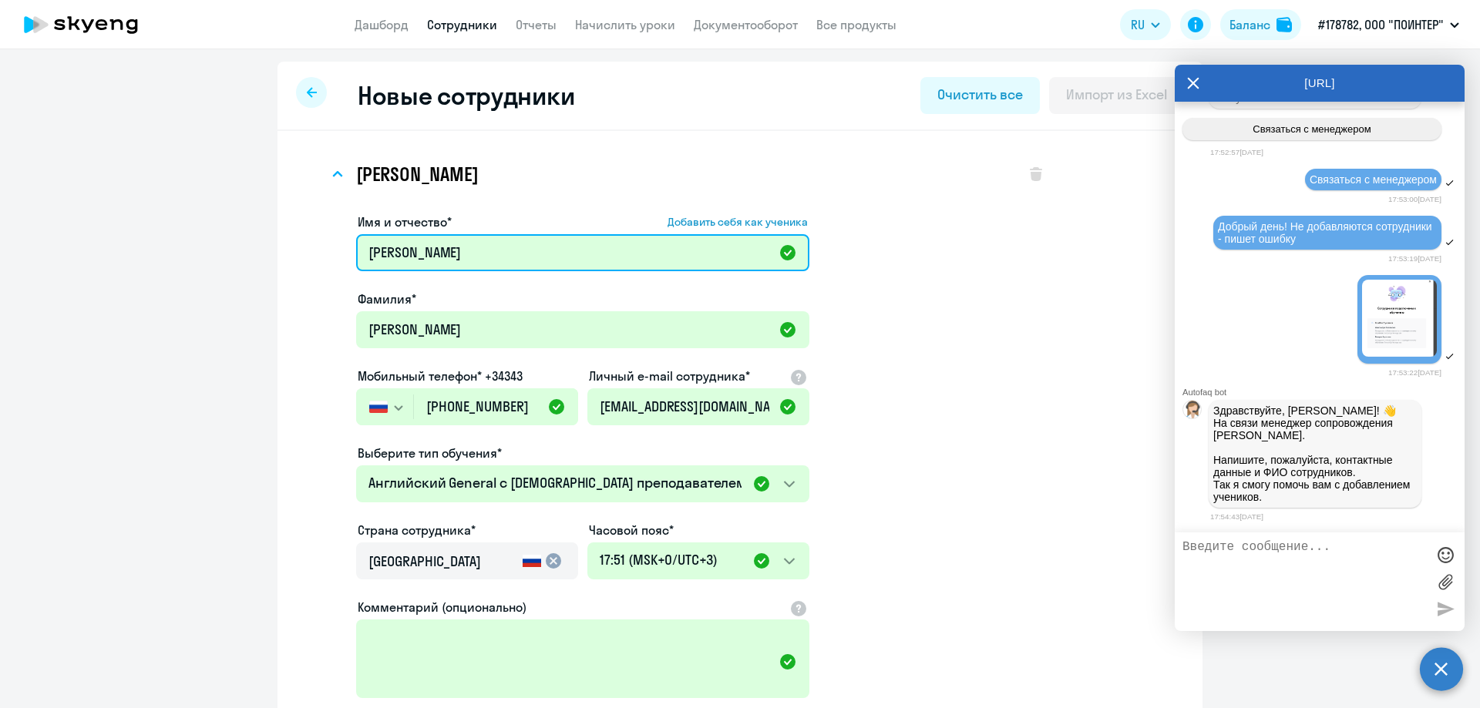
drag, startPoint x: 466, startPoint y: 257, endPoint x: 331, endPoint y: 255, distance: 134.9
click at [331, 255] on div "Имя и отчество* Добавить себя как ученика [PERSON_NAME]* [PERSON_NAME] телефон*…" at bounding box center [686, 501] width 717 height 588
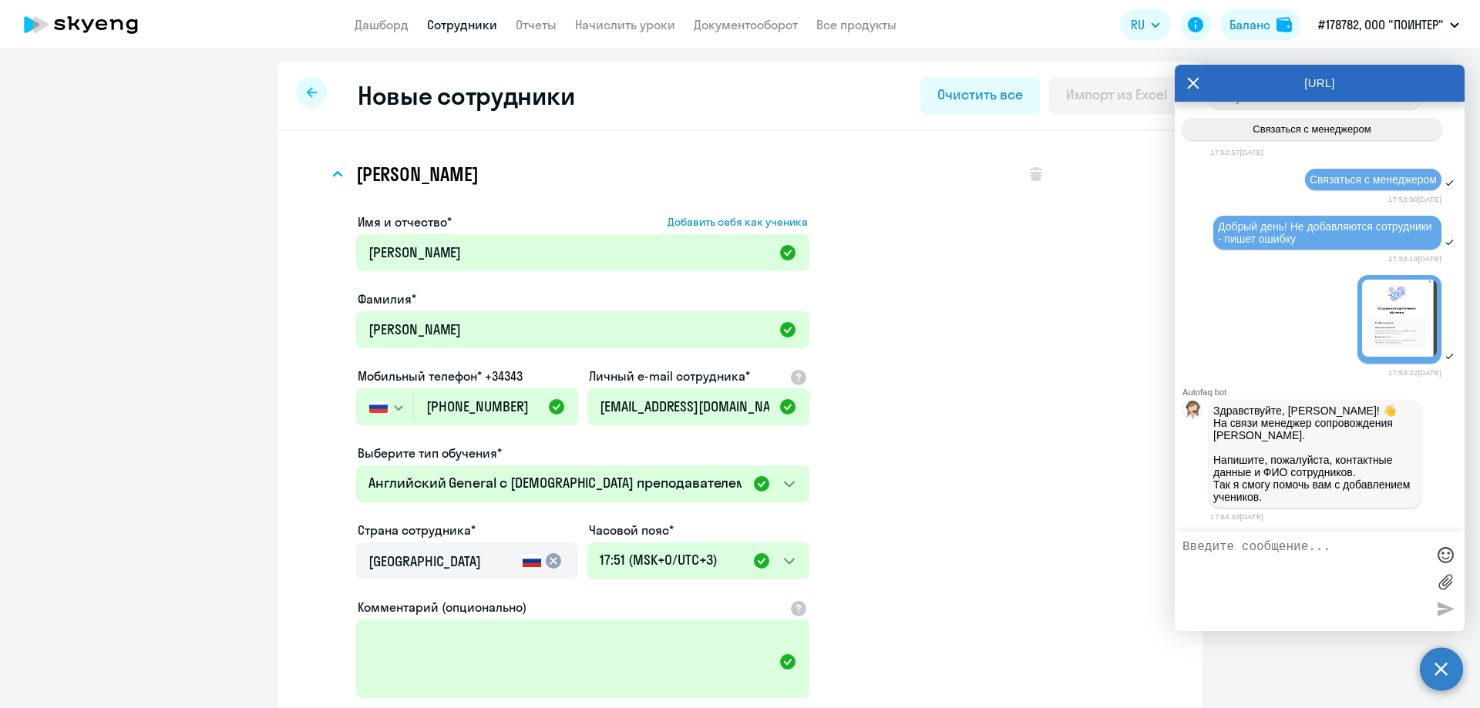
click at [883, 620] on app-new-student-form "Имя и отчество* Добавить себя как ученика [PERSON_NAME]* [PERSON_NAME] телефон*…" at bounding box center [700, 504] width 689 height 582
drag, startPoint x: 488, startPoint y: 338, endPoint x: 348, endPoint y: 335, distance: 140.4
click at [348, 335] on div "Имя и отчество* Добавить себя как ученика [PERSON_NAME]* [PERSON_NAME] телефон*…" at bounding box center [686, 501] width 717 height 588
click at [967, 615] on app-new-student-form "Имя и отчество* Добавить себя как ученика [PERSON_NAME]* [PERSON_NAME] телефон*…" at bounding box center [700, 504] width 689 height 582
drag, startPoint x: 412, startPoint y: 408, endPoint x: 516, endPoint y: 403, distance: 104.2
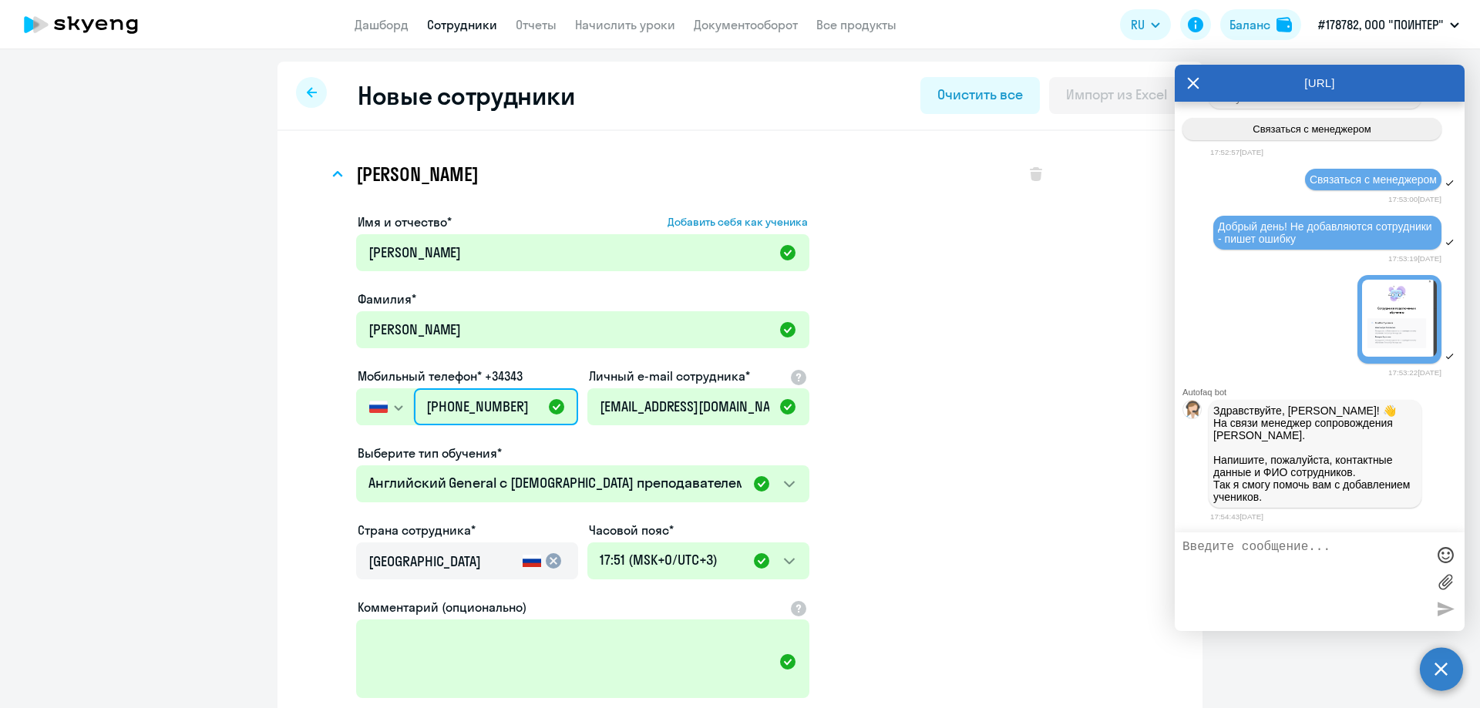
click at [516, 403] on input "[PHONE_NUMBER]" at bounding box center [496, 407] width 164 height 37
click at [893, 640] on app-new-student-form "Имя и отчество* Добавить себя как ученика [PERSON_NAME]* [PERSON_NAME] телефон*…" at bounding box center [700, 504] width 689 height 582
drag, startPoint x: 591, startPoint y: 412, endPoint x: 761, endPoint y: 412, distance: 169.6
click at [761, 412] on input "[EMAIL_ADDRESS][DOMAIN_NAME]" at bounding box center [698, 407] width 222 height 37
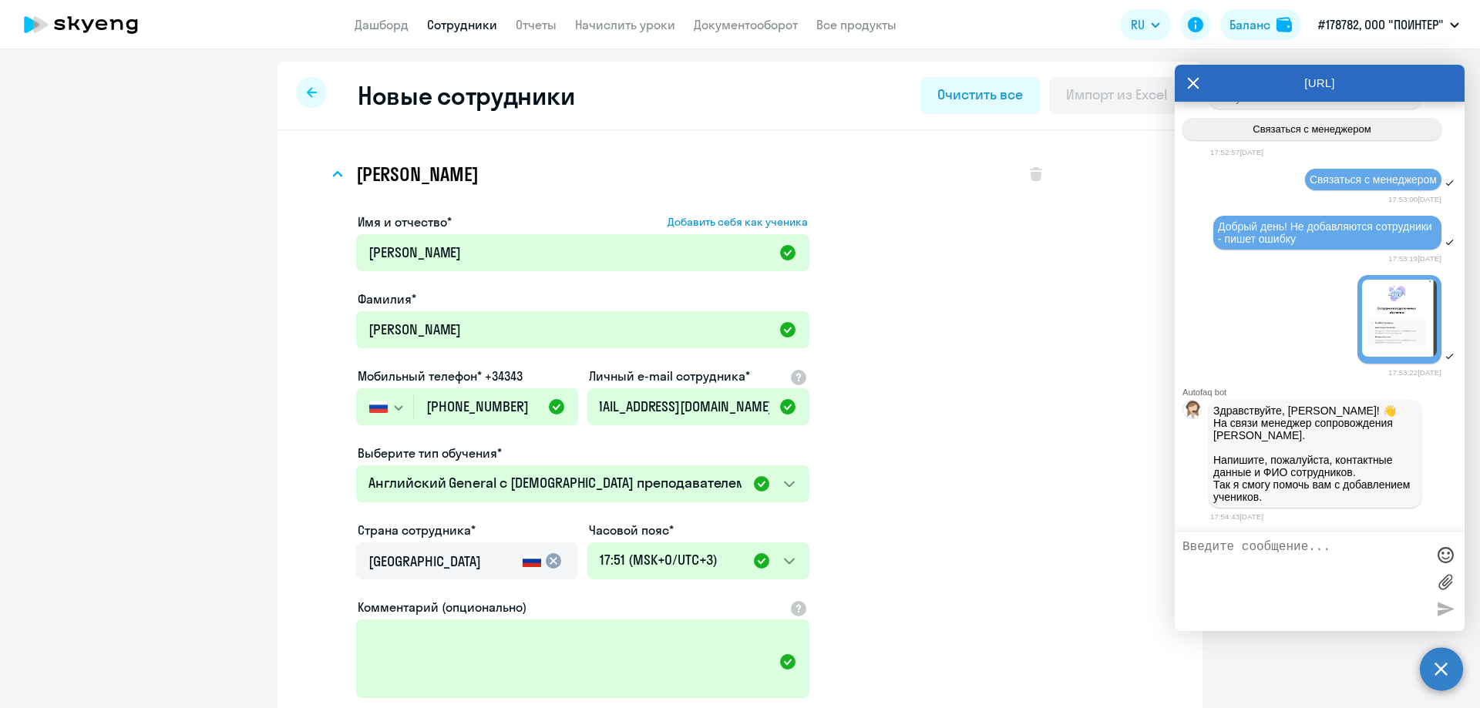
scroll to position [0, 0]
click at [1295, 567] on textarea at bounding box center [1305, 581] width 244 height 83
paste textarea "[PERSON_NAME] [PHONE_NUMBER] [EMAIL_ADDRESS][DOMAIN_NAME]"
type textarea "[PERSON_NAME] [PHONE_NUMBER] [EMAIL_ADDRESS][DOMAIN_NAME]"
click at [1448, 607] on div at bounding box center [1445, 608] width 23 height 23
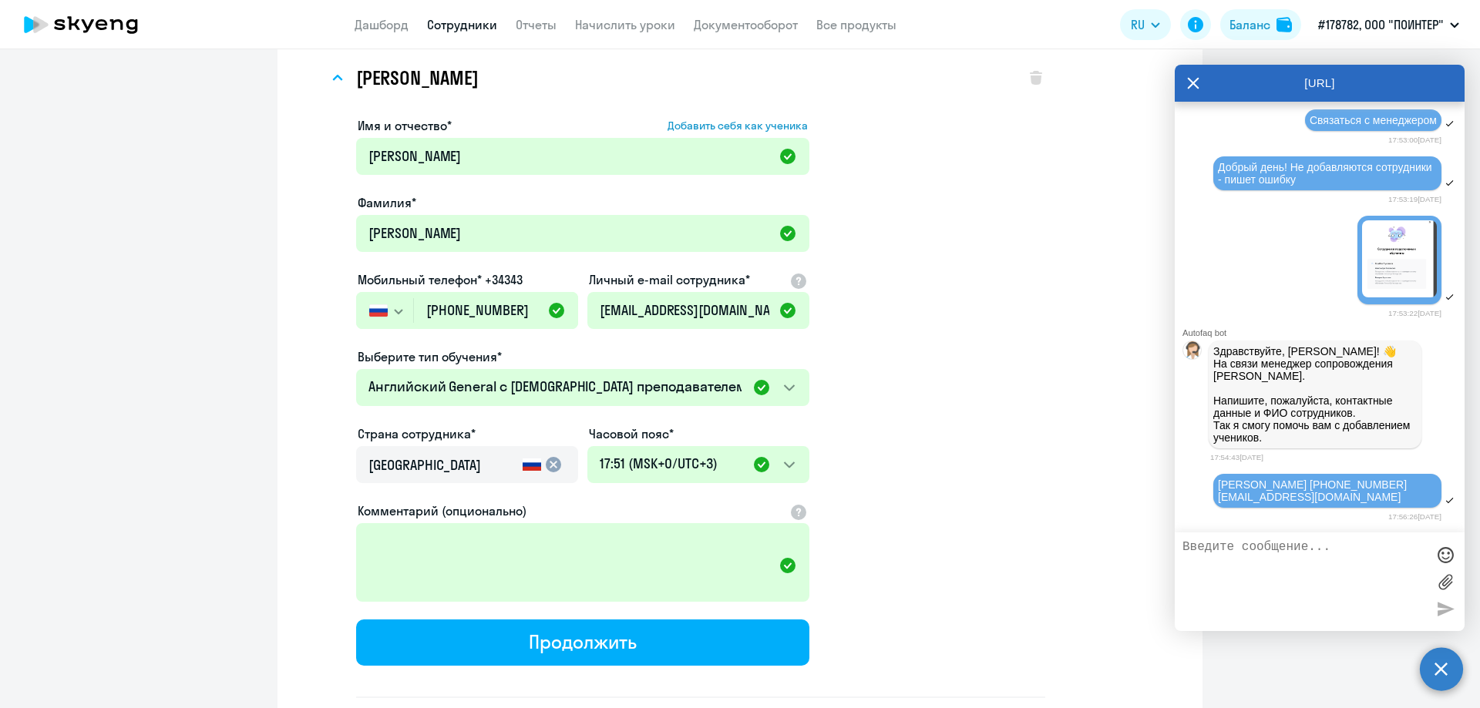
scroll to position [231, 0]
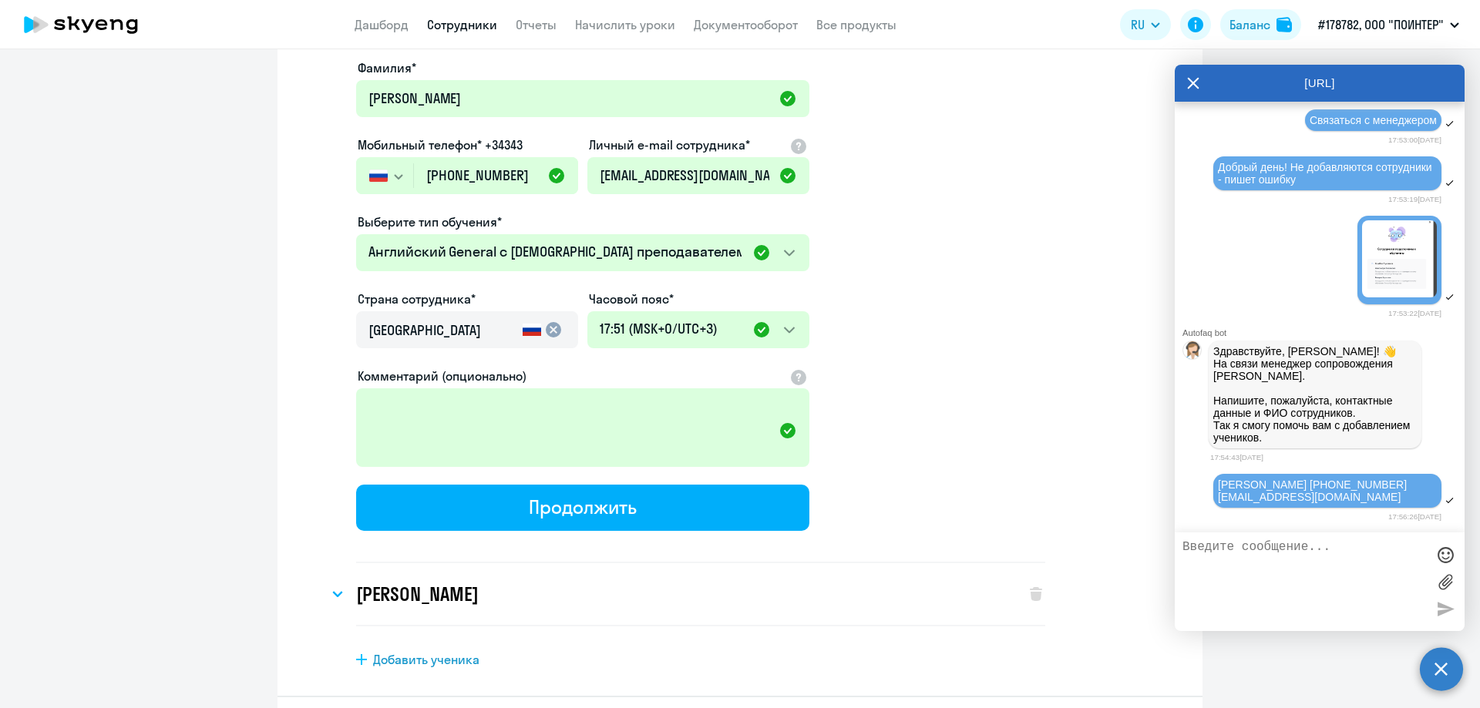
click at [883, 346] on app-new-student-form "Имя и отчество* Добавить себя как ученика [PERSON_NAME]* [PERSON_NAME] телефон*…" at bounding box center [700, 272] width 689 height 582
click at [1189, 78] on icon at bounding box center [1193, 83] width 12 height 37
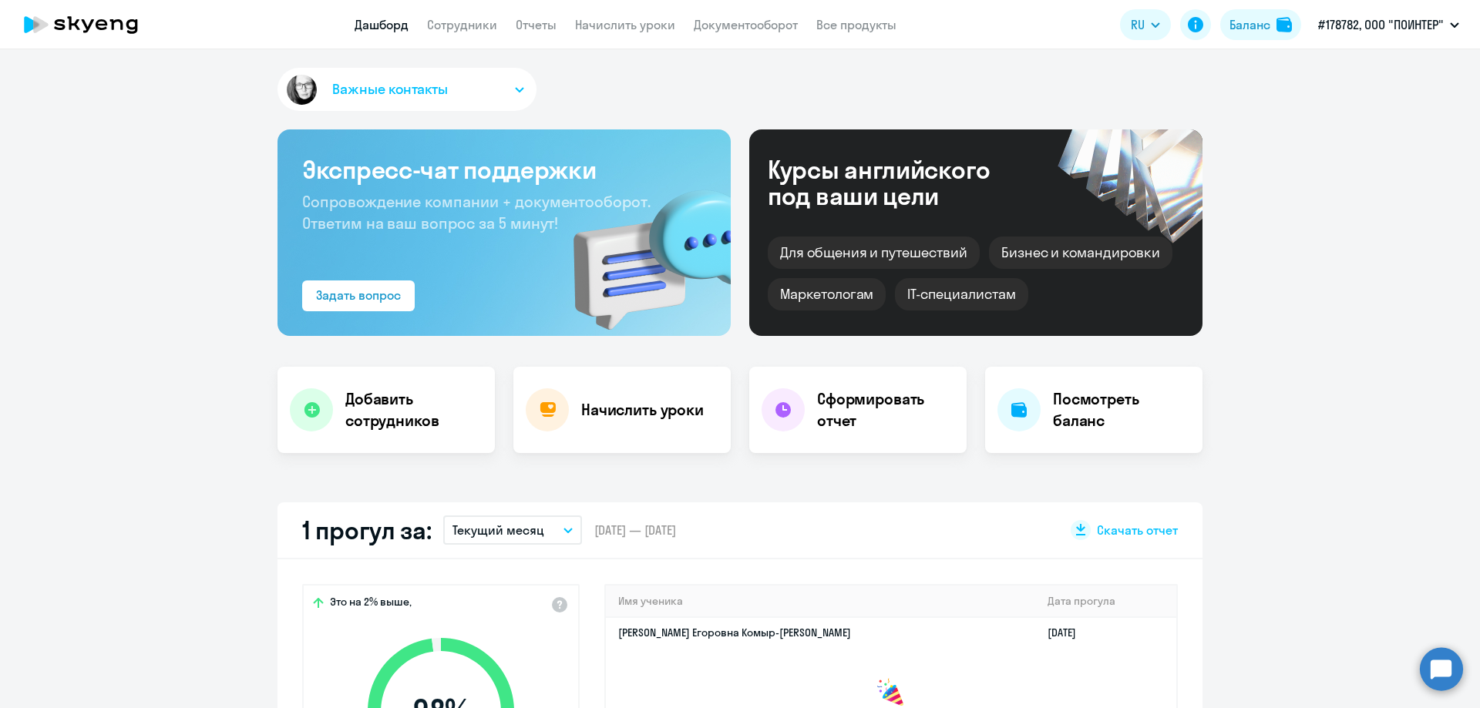
select select "30"
